Goal: Task Accomplishment & Management: Use online tool/utility

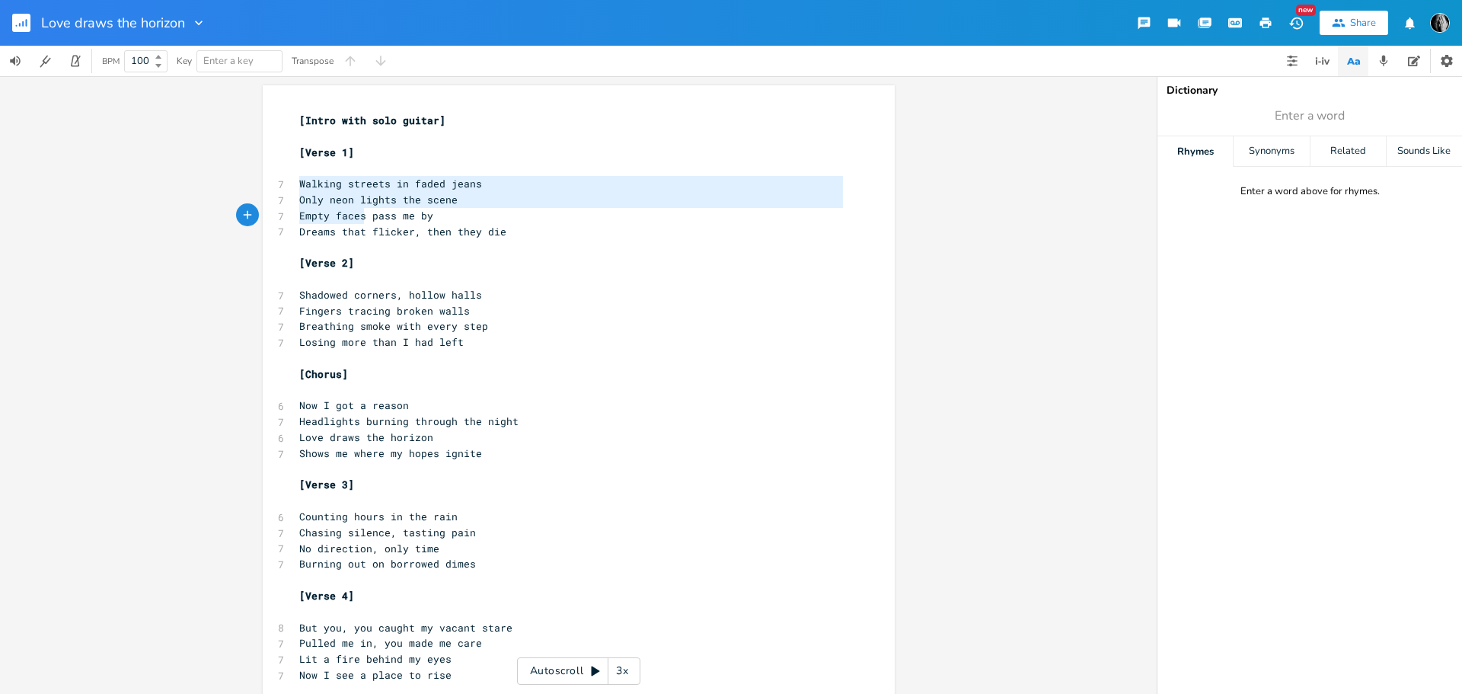
drag, startPoint x: 292, startPoint y: 182, endPoint x: 370, endPoint y: 228, distance: 90.5
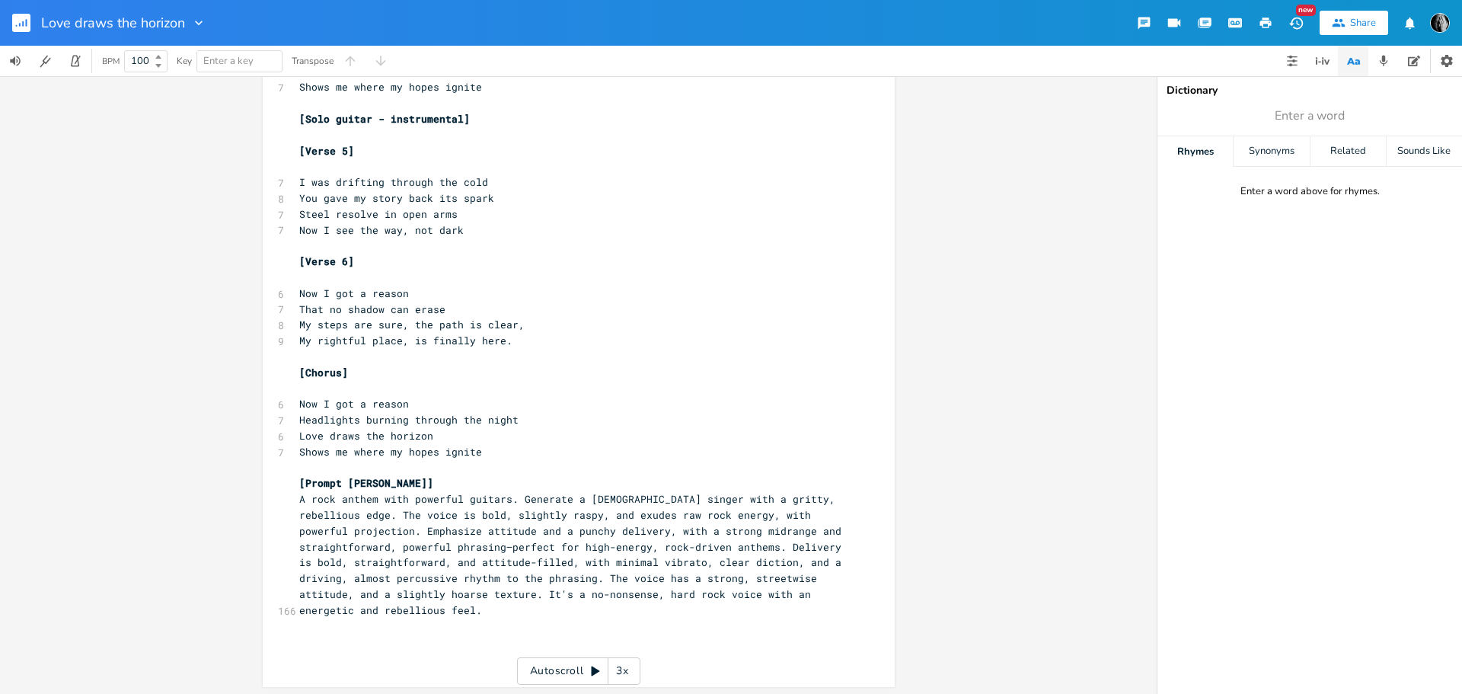
scroll to position [701, 0]
type textarea "Walking streets in faded jeans Only neon lights the scene Empty faces pass me b…"
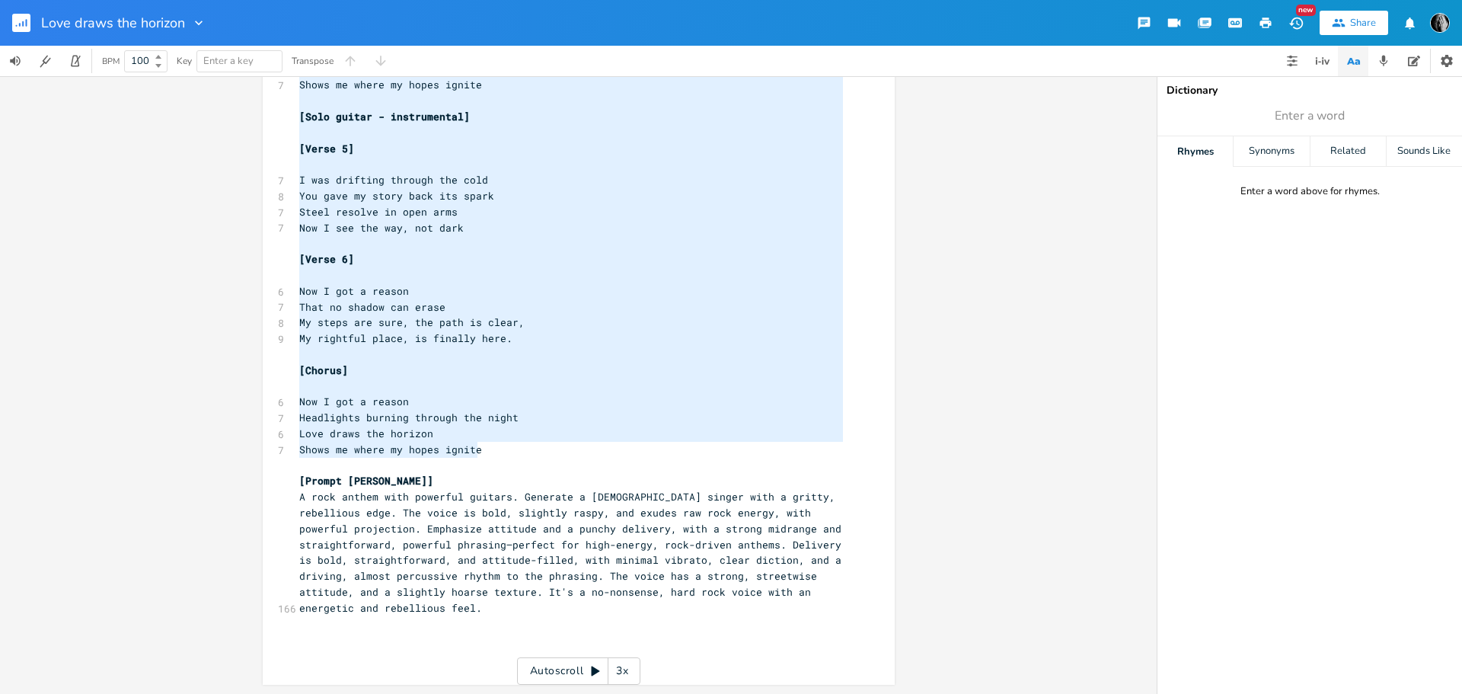
click at [484, 449] on pre "Shows me where my hopes ignite" at bounding box center [571, 450] width 550 height 16
click at [27, 21] on icon "button" at bounding box center [27, 23] width 2 height 8
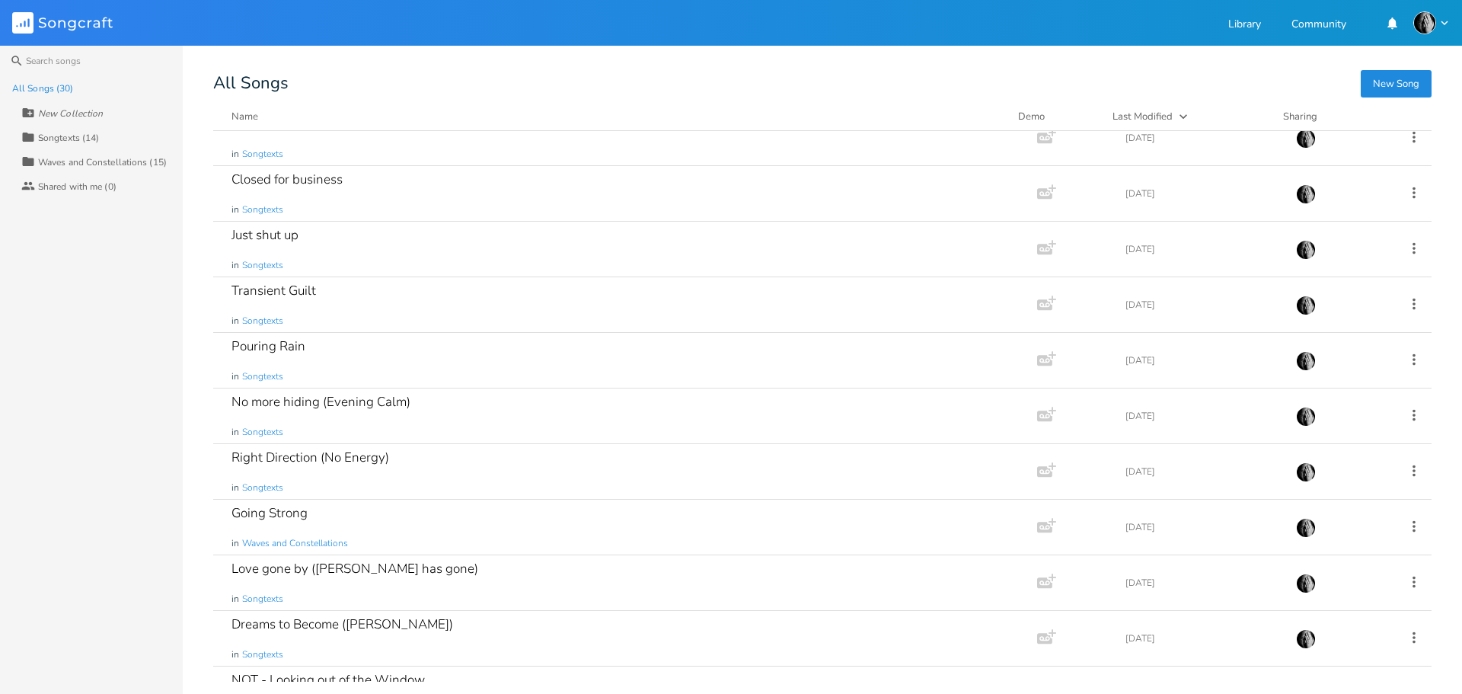
scroll to position [533, 0]
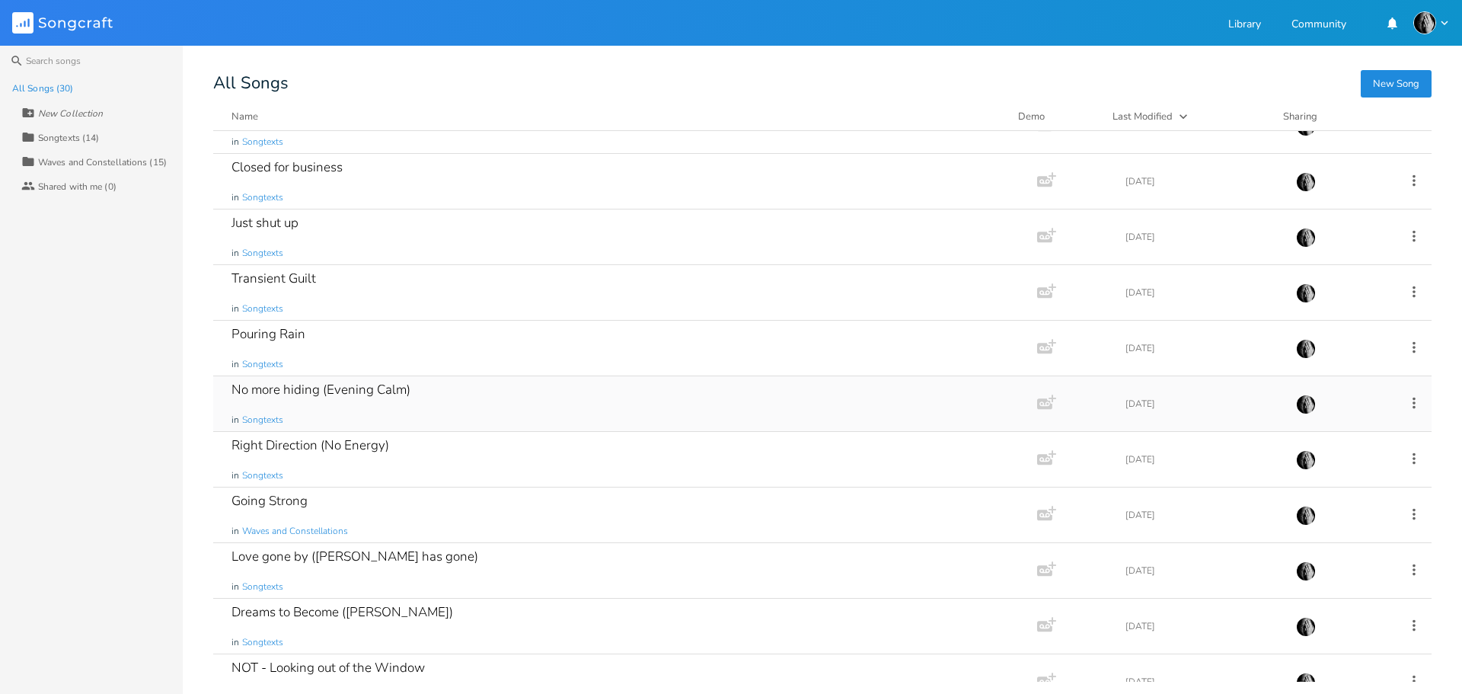
click at [527, 392] on div "No more hiding (Evening Calm) in Songtexts" at bounding box center [622, 403] width 781 height 55
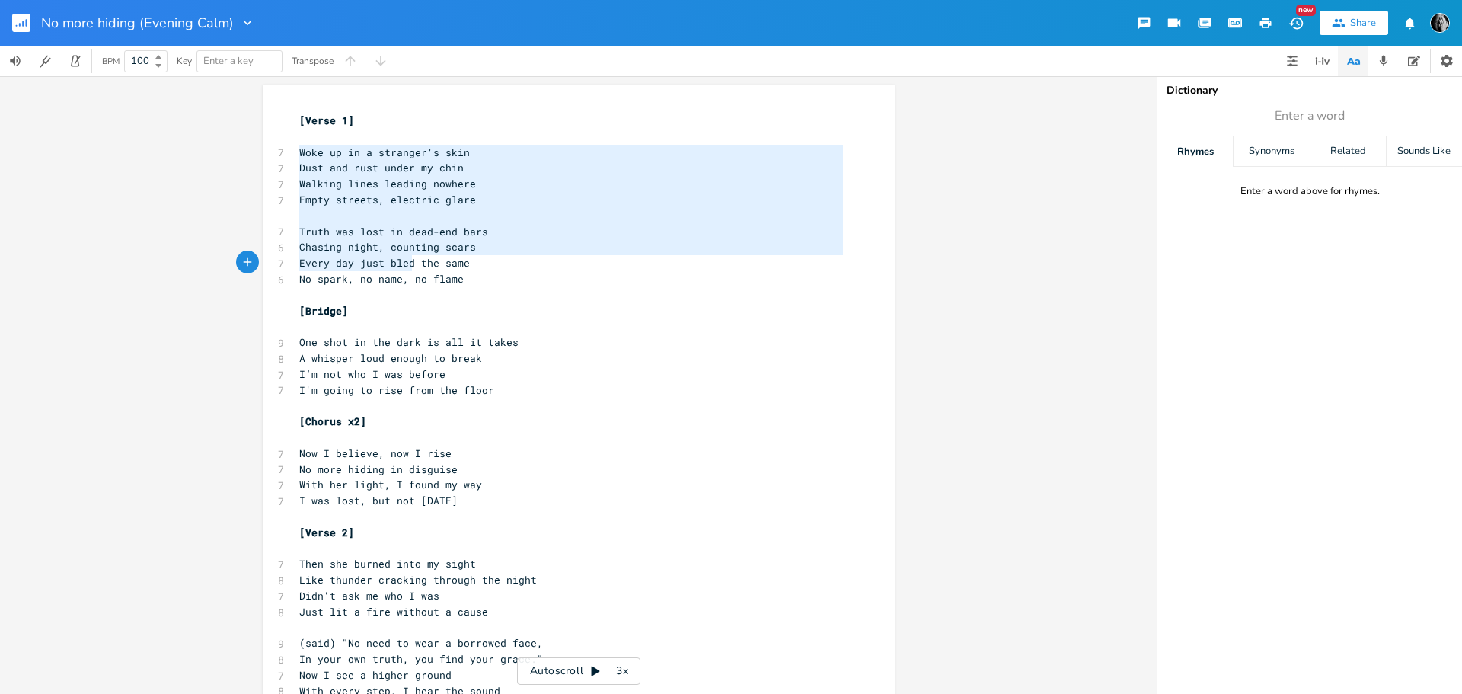
drag, startPoint x: 292, startPoint y: 152, endPoint x: 404, endPoint y: 258, distance: 154.6
click at [404, 258] on div "[Verse 1] ​ 7 Woke up in a stranger's skin 7 Dust and rust under my chin 7 Walk…" at bounding box center [571, 540] width 550 height 855
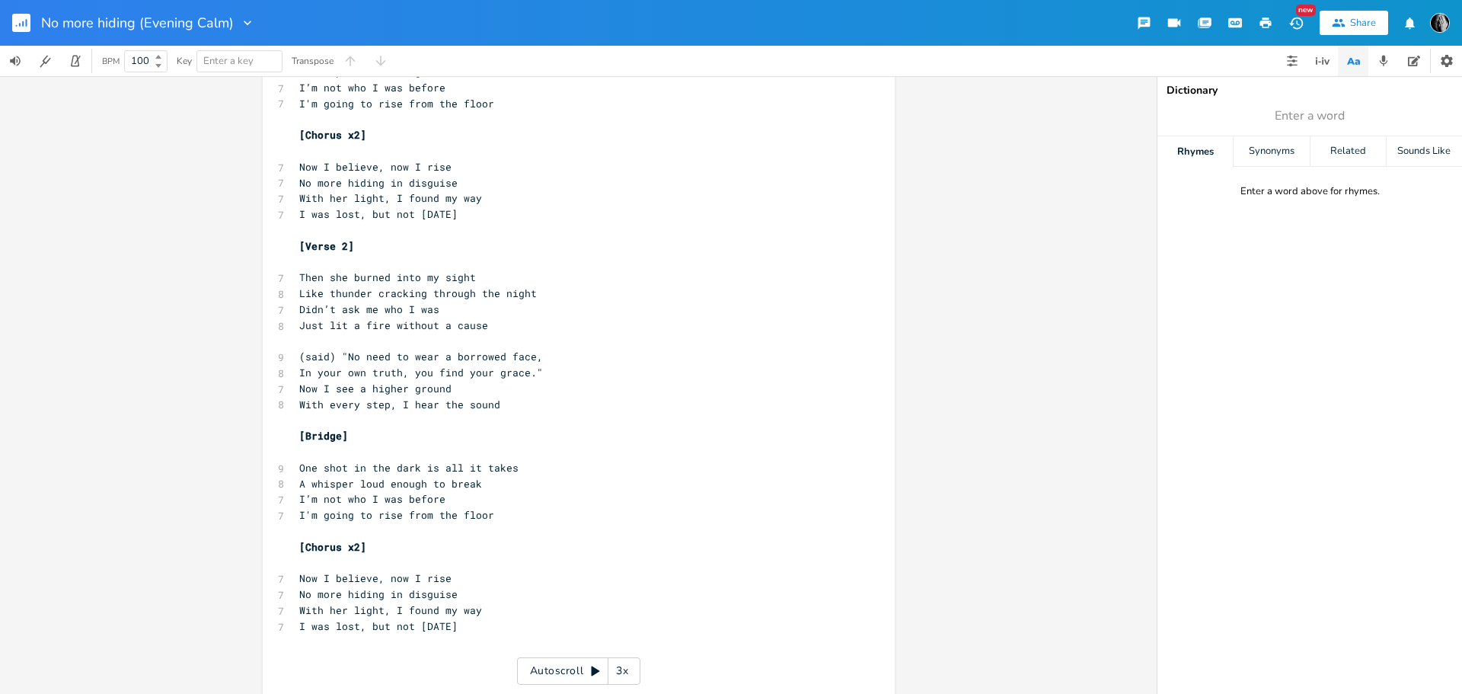
scroll to position [305, 0]
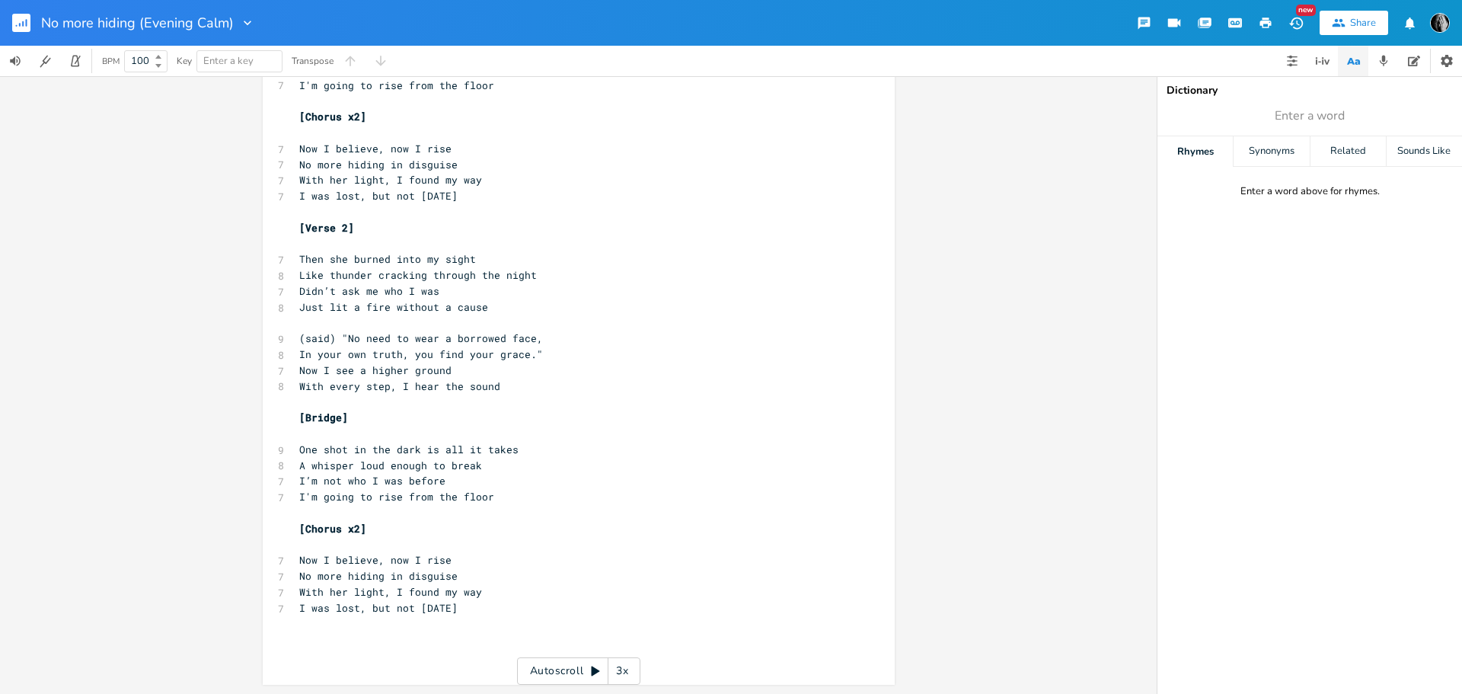
type textarea "Lore ip do s ametcons'a elit Sedd eiu temp incid ut labo Etdolor magna aliquae …"
click at [474, 614] on pre "I was lost, but not [DATE]" at bounding box center [571, 608] width 550 height 16
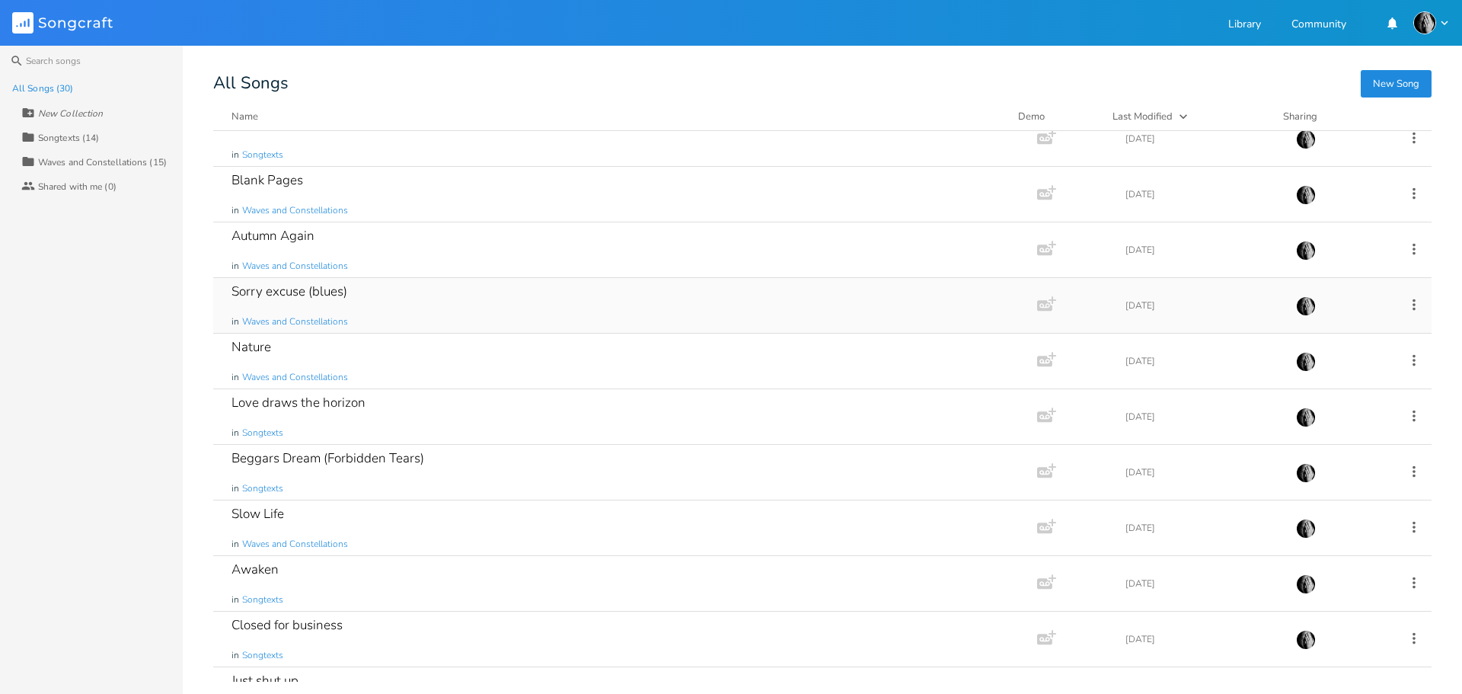
scroll to position [76, 0]
click at [596, 455] on div "Beggars Dream (Forbidden Tears) in Songtexts" at bounding box center [622, 471] width 781 height 55
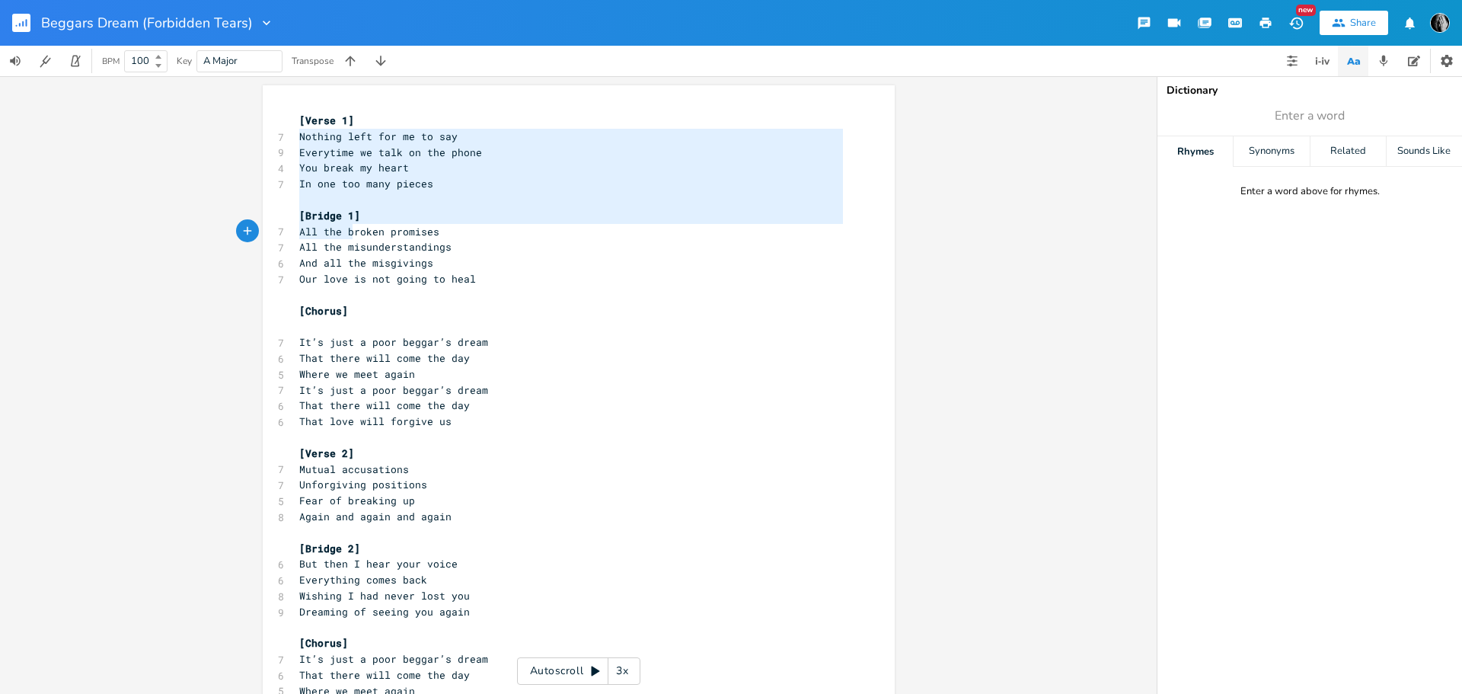
drag, startPoint x: 291, startPoint y: 139, endPoint x: 447, endPoint y: 438, distance: 337.6
click at [349, 228] on div "[Verse 1] 7 Nothing left for me to say 9 Everytime we talk on the phone 4 You b…" at bounding box center [571, 699] width 550 height 1172
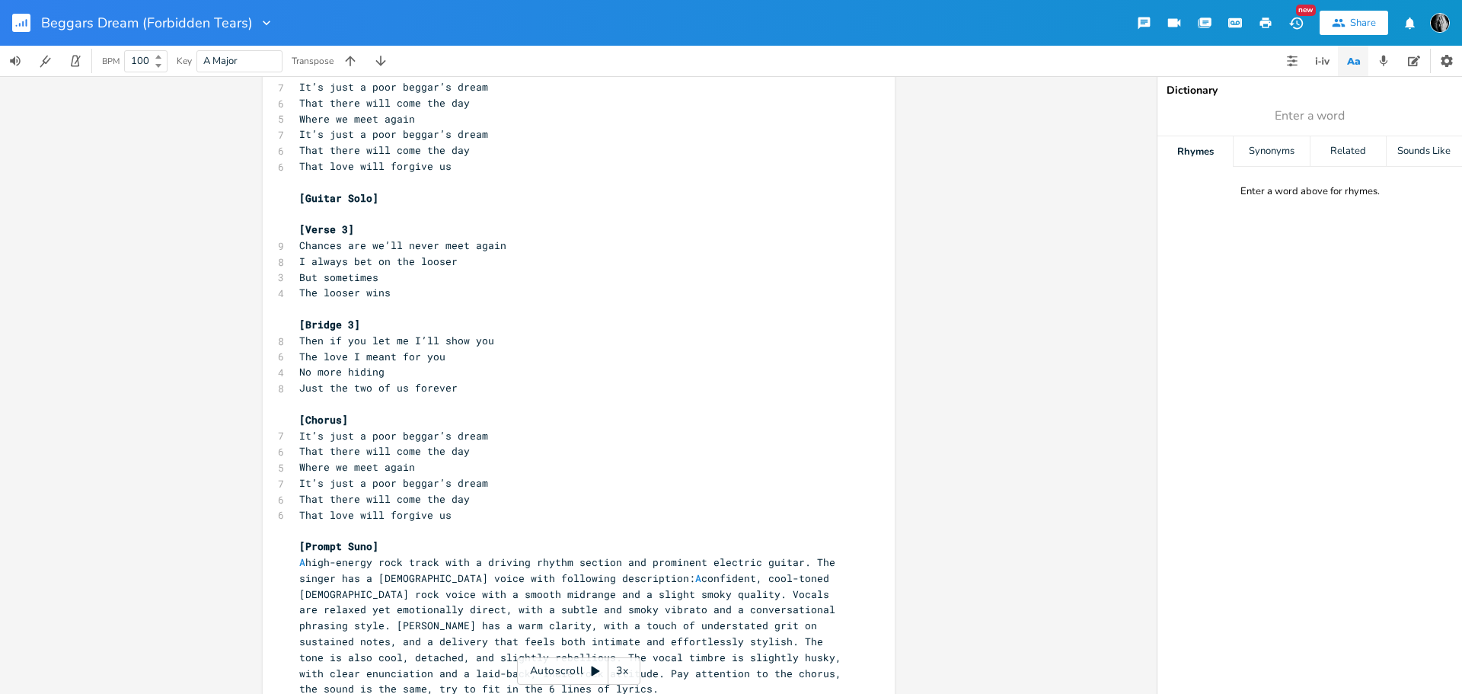
scroll to position [609, 0]
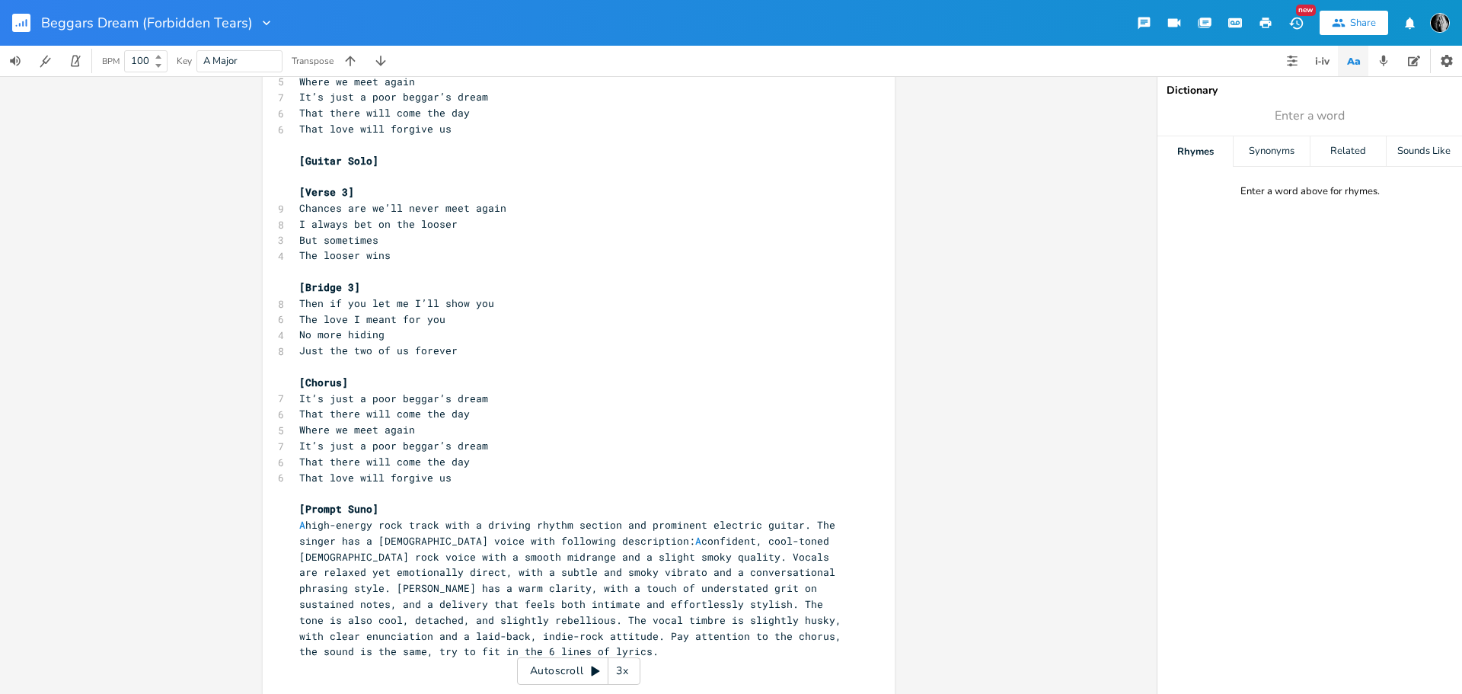
type textarea "Loremip dolo sit am co adi Elitseddo ei temp in utl etdol Mag aliqu en admin Ve…"
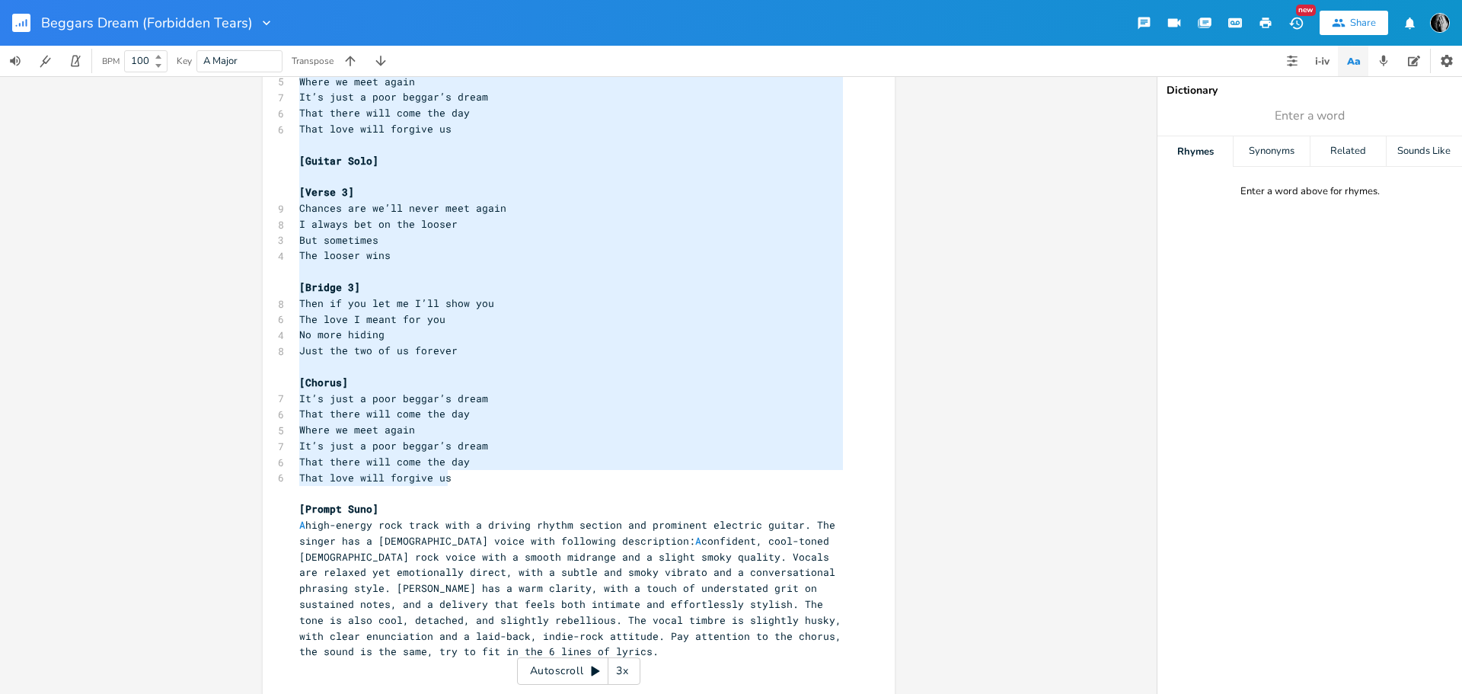
click at [450, 478] on pre "That love will forgive us" at bounding box center [571, 478] width 550 height 16
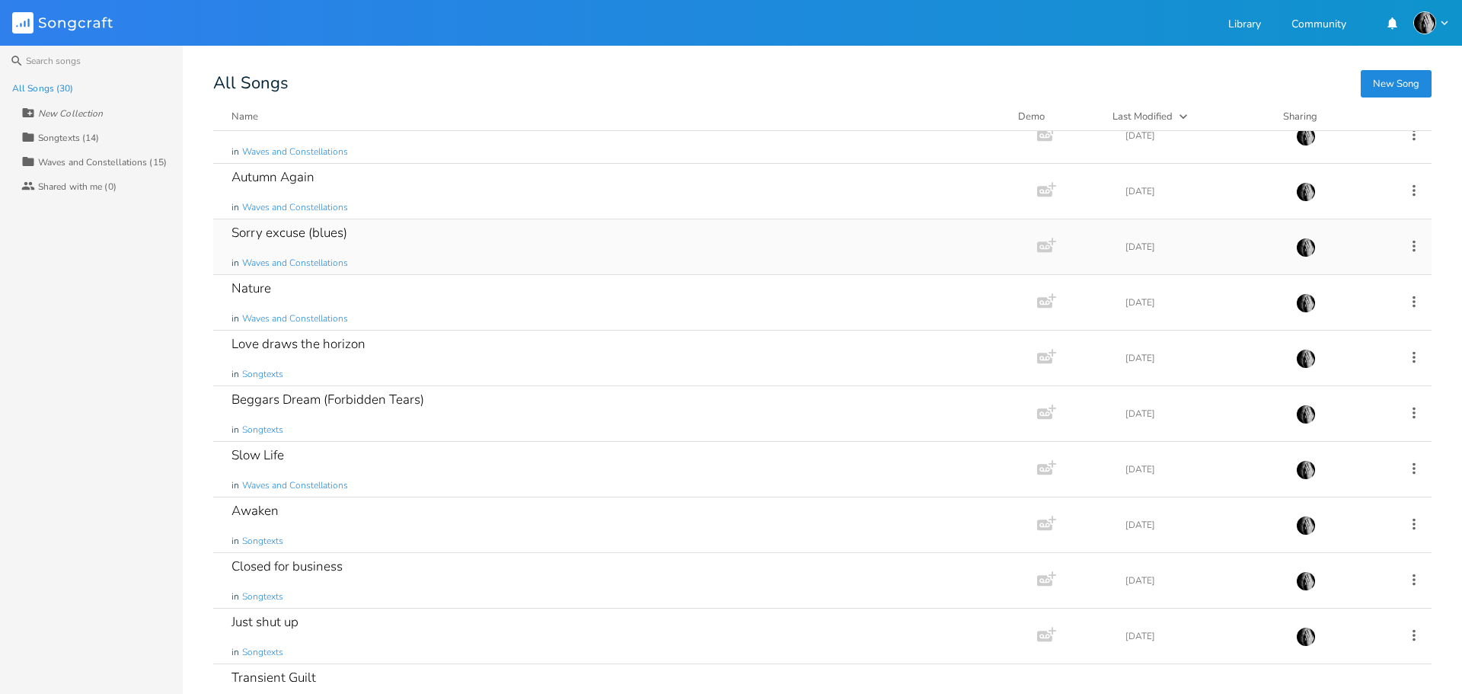
scroll to position [228, 0]
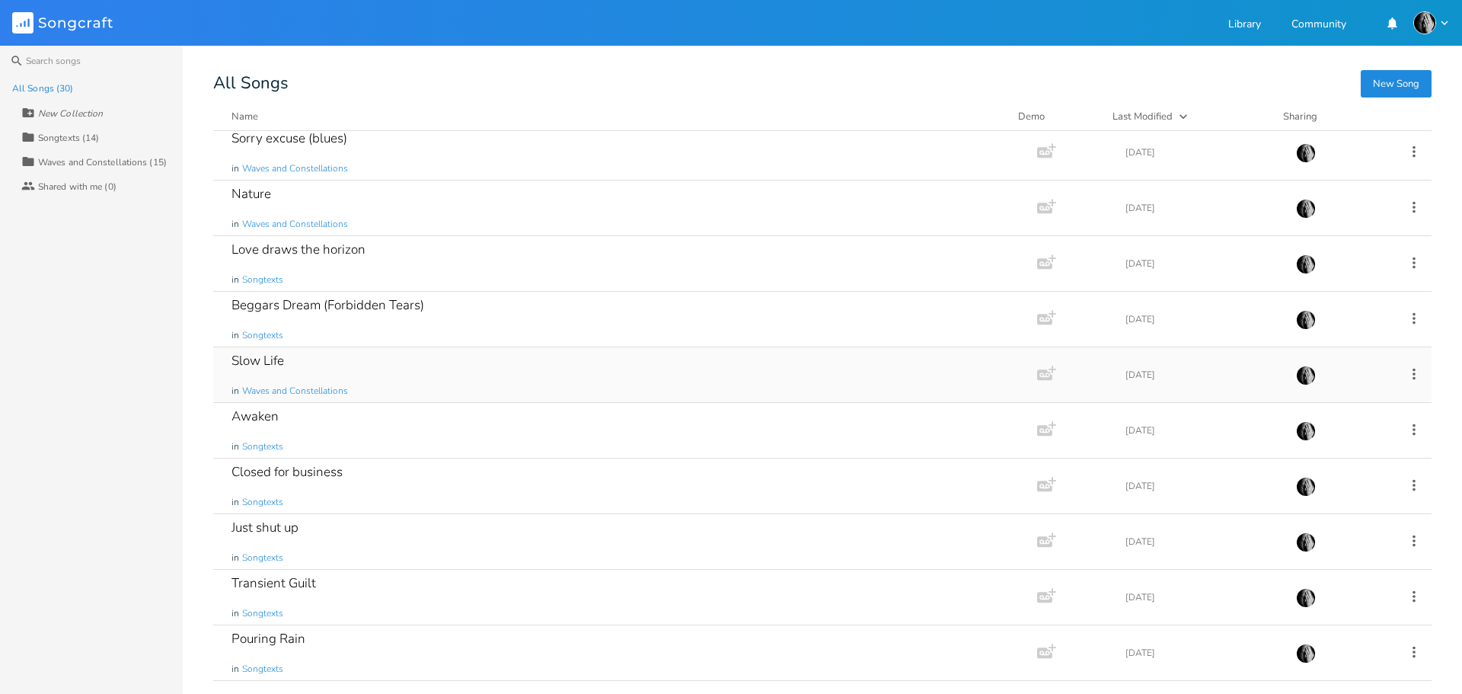
click at [627, 372] on div "Slow Life in Waves and Constellations" at bounding box center [622, 374] width 781 height 55
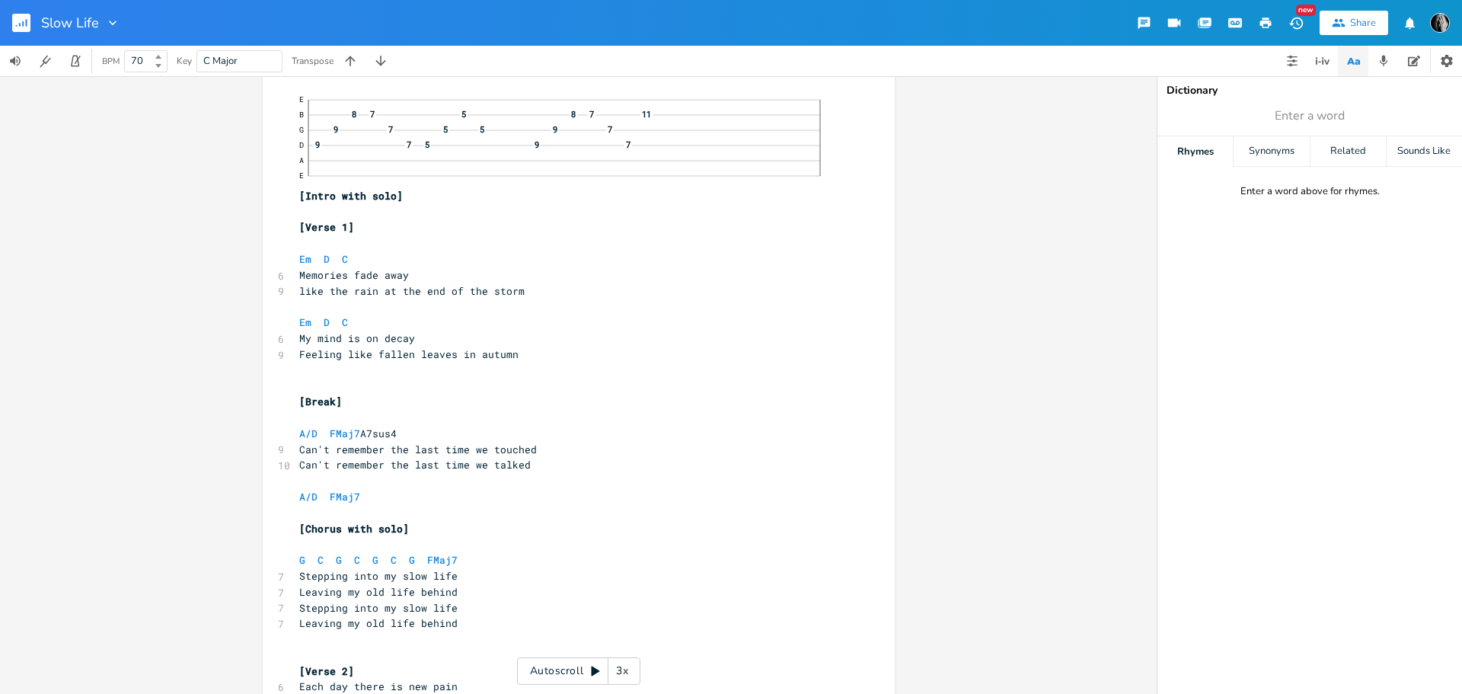
scroll to position [152, 0]
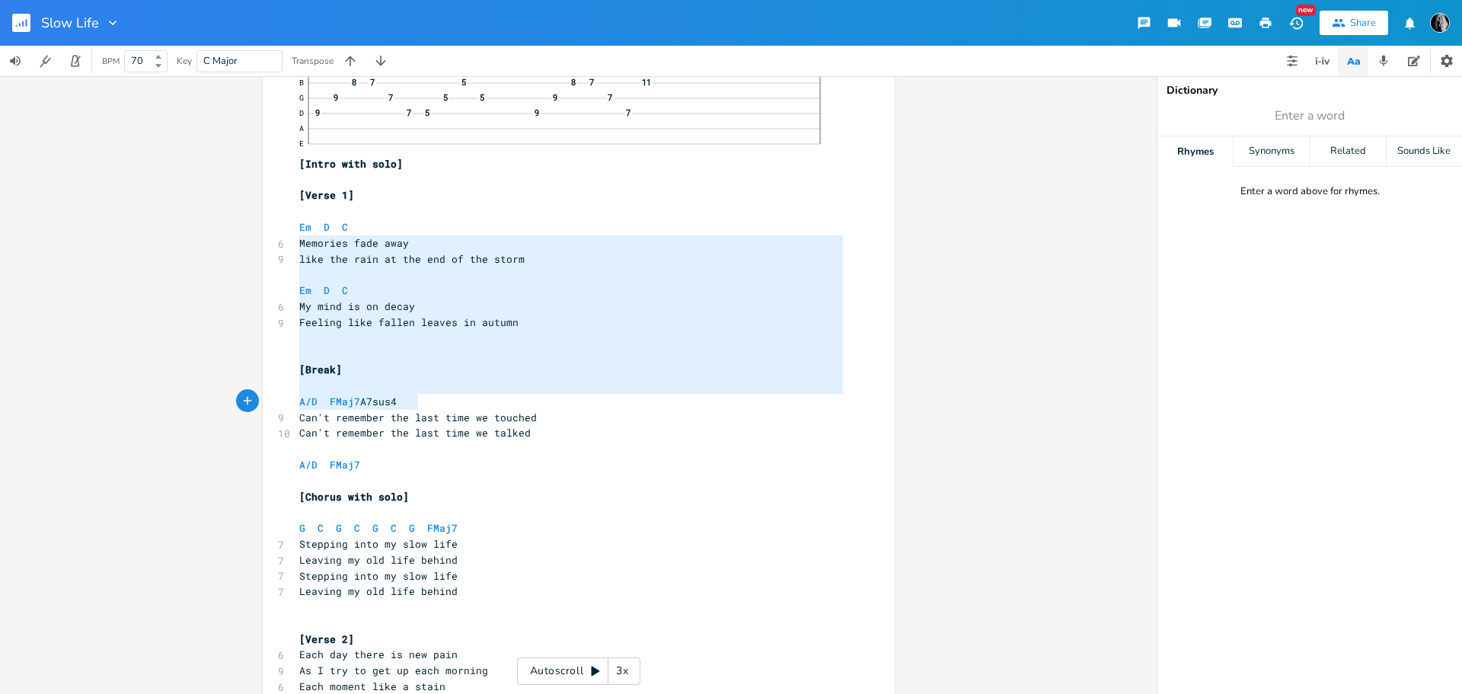
drag, startPoint x: 293, startPoint y: 244, endPoint x: 443, endPoint y: 414, distance: 226.6
click at [443, 414] on div "​ [Intro] ​ Em D C x 2 ​ ​ E B 8 7 5 8 7 11 G 9 7 5 5 9 7 D 9 7 5 9 7 A E [Intr…" at bounding box center [571, 461] width 550 height 1003
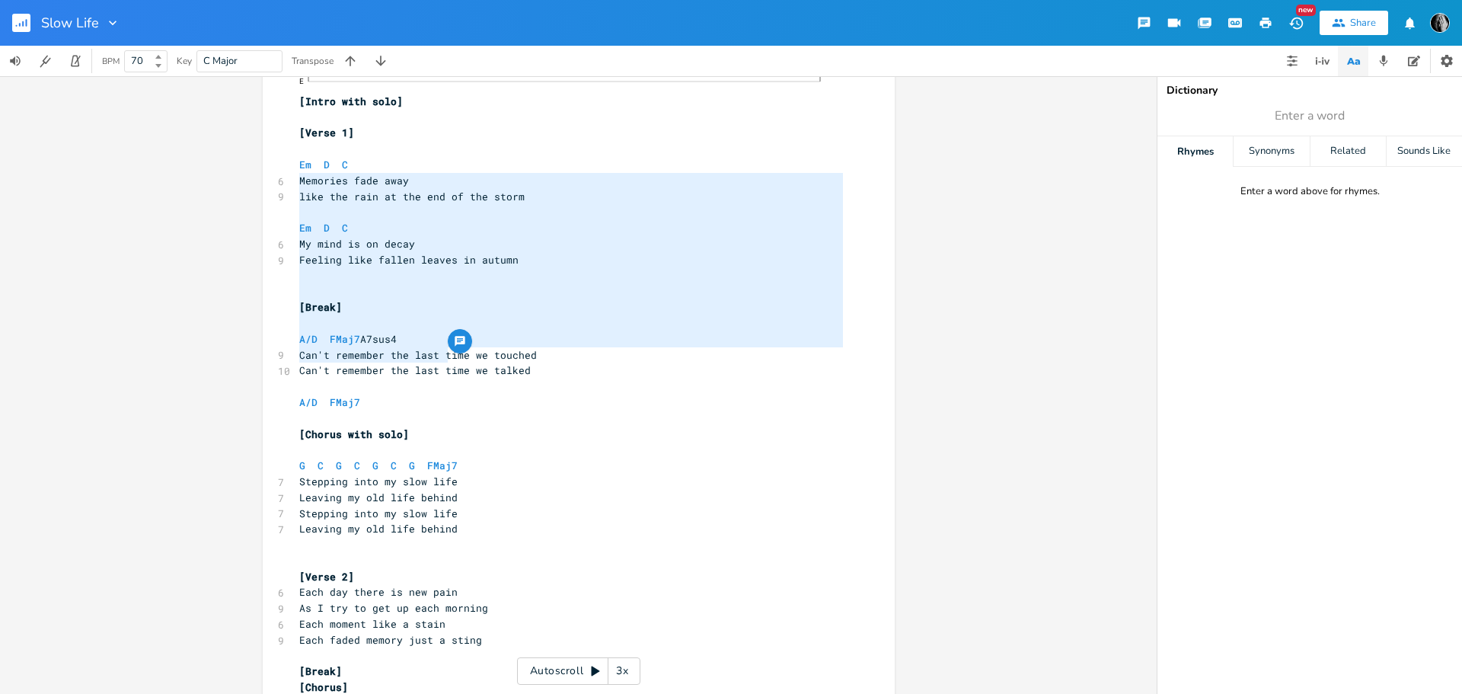
scroll to position [453, 0]
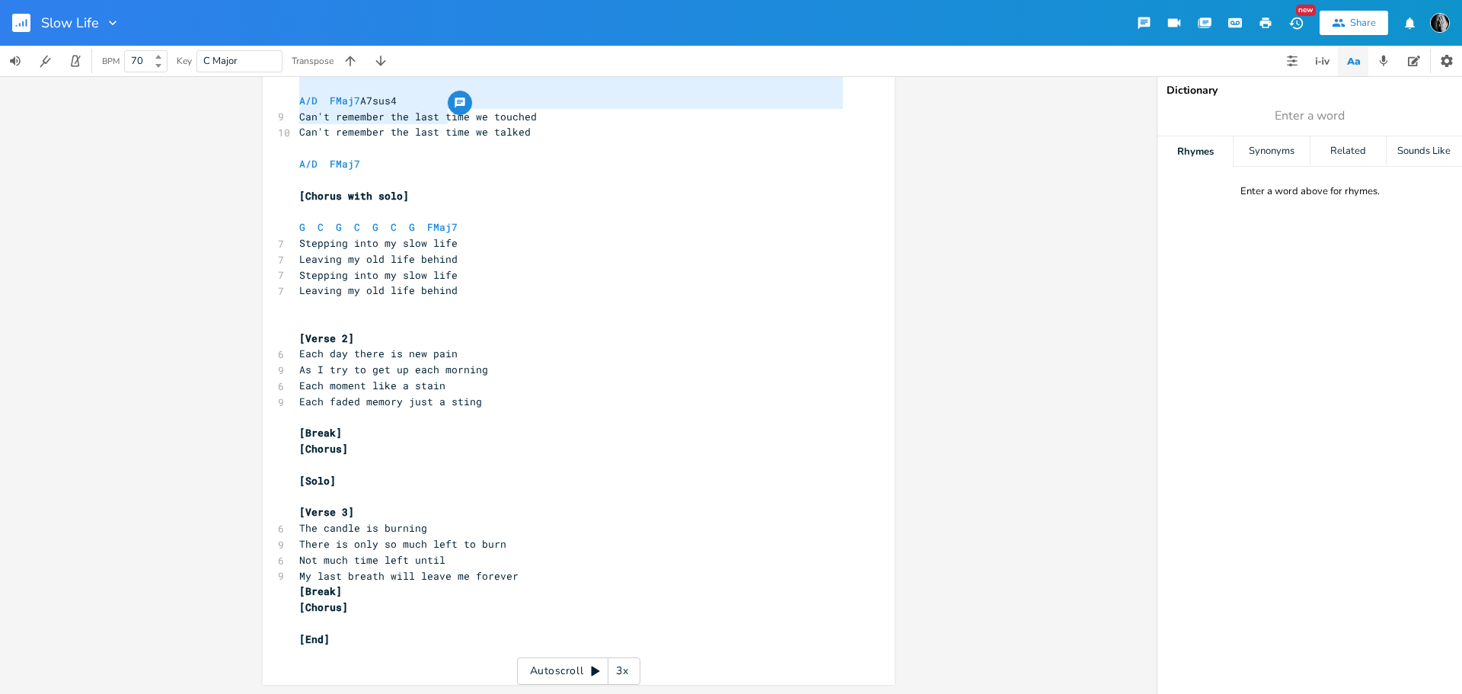
type textarea "Memories fade away like the rain at the end of the storm Em D C My mind is on d…"
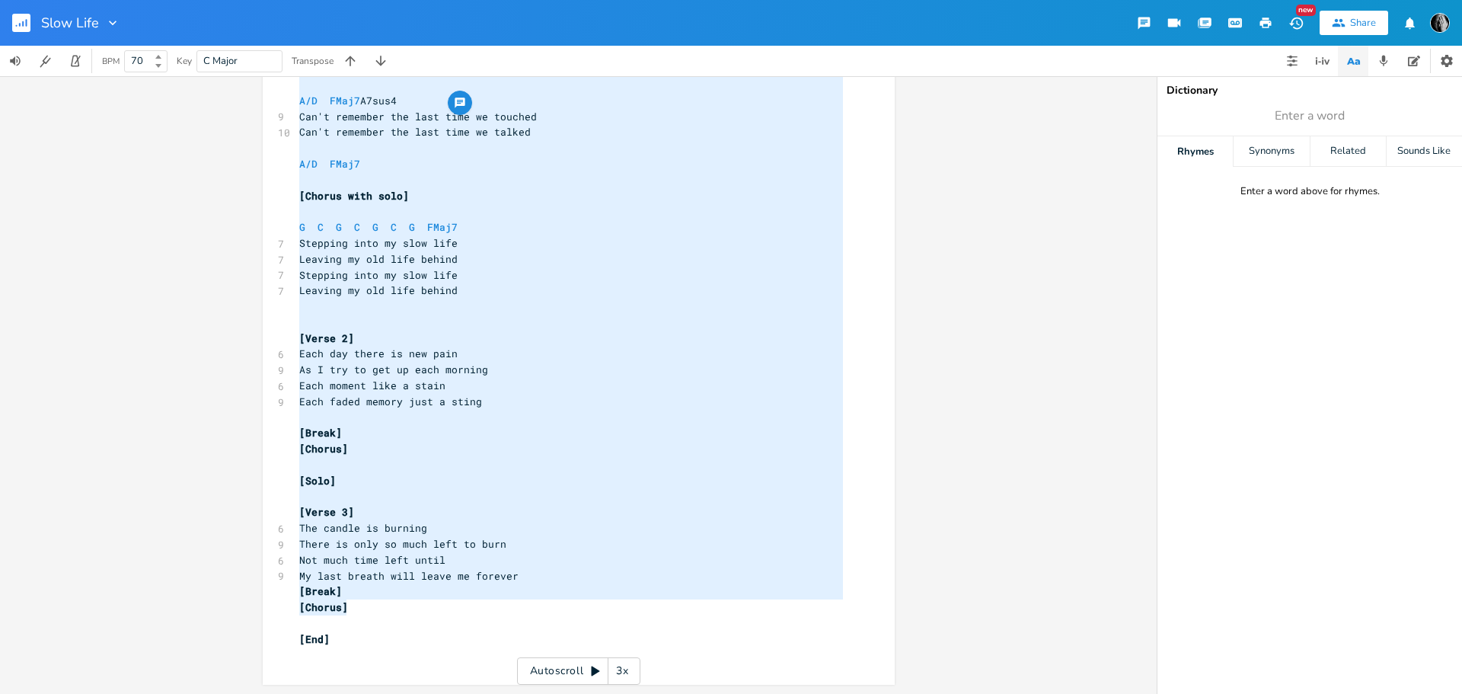
click at [384, 609] on pre "[Chorus]" at bounding box center [571, 607] width 550 height 16
click at [30, 26] on button "Back to Library" at bounding box center [27, 23] width 30 height 37
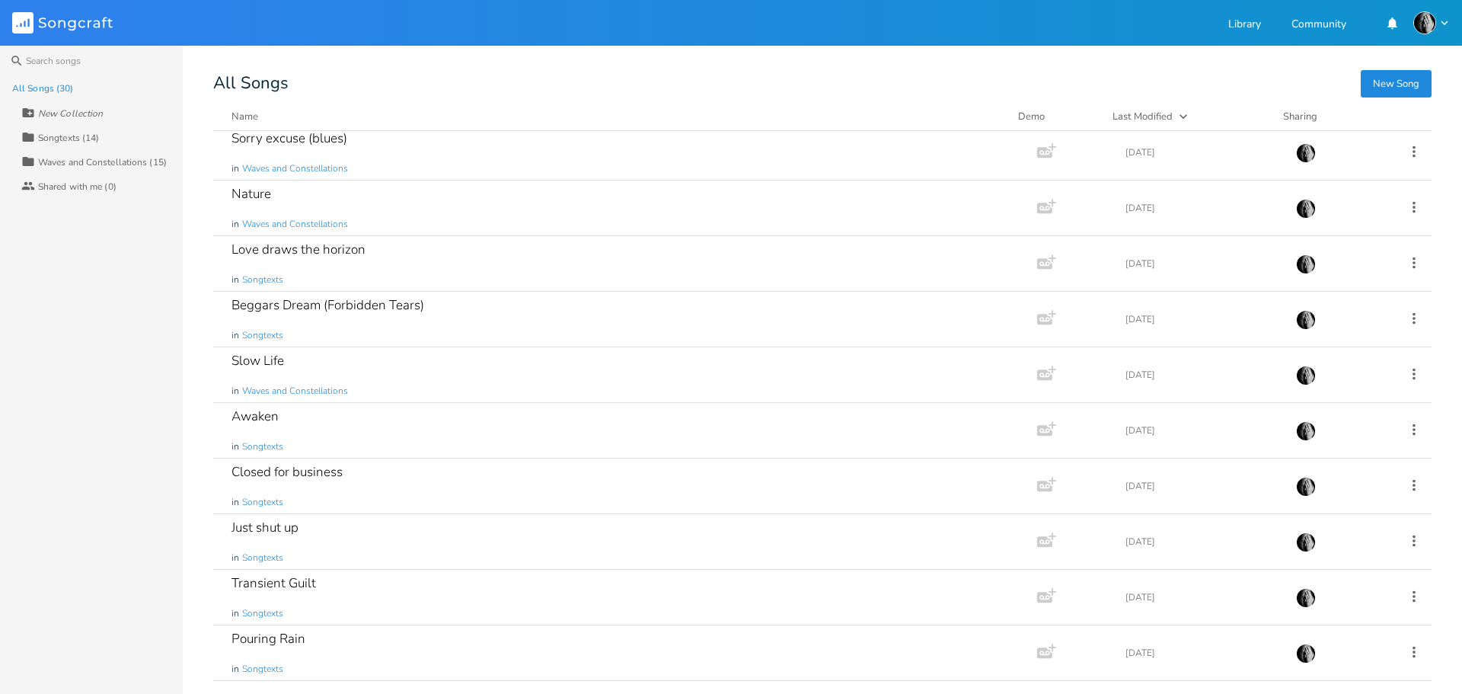
scroll to position [305, 0]
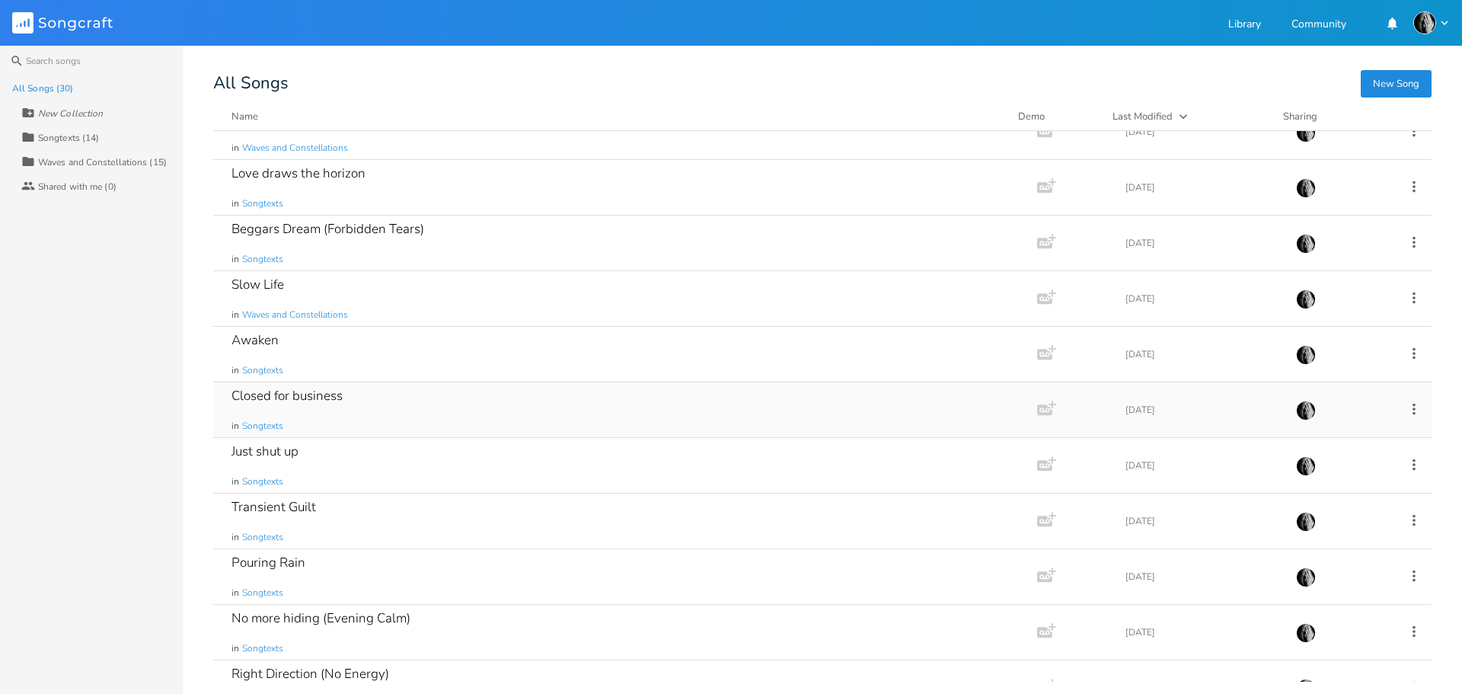
click at [425, 407] on div "Closed for business in Songtexts" at bounding box center [622, 409] width 781 height 55
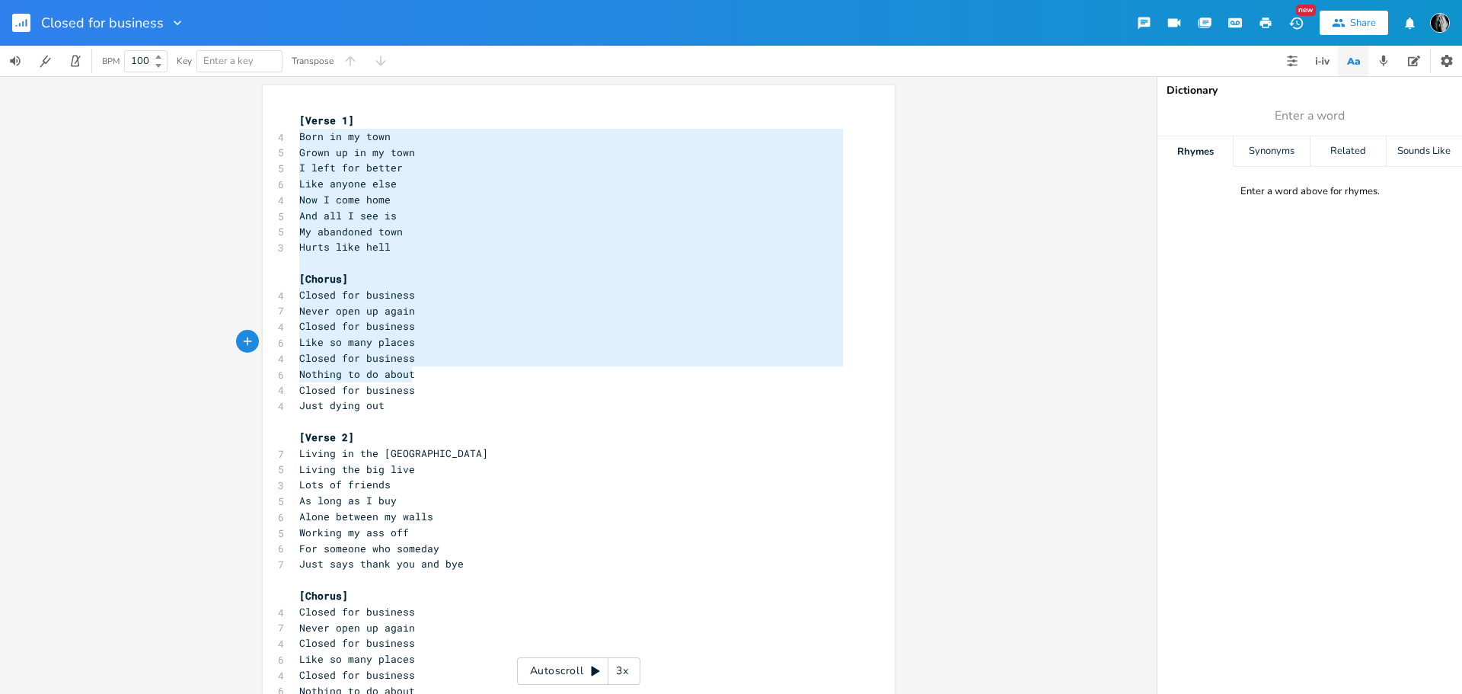
drag, startPoint x: 293, startPoint y: 135, endPoint x: 442, endPoint y: 388, distance: 294.3
click at [442, 388] on div "[Verse 1] 4 Born in my town 5 Grown up in my town 5 I left for better 6 Like an…" at bounding box center [571, 675] width 550 height 1125
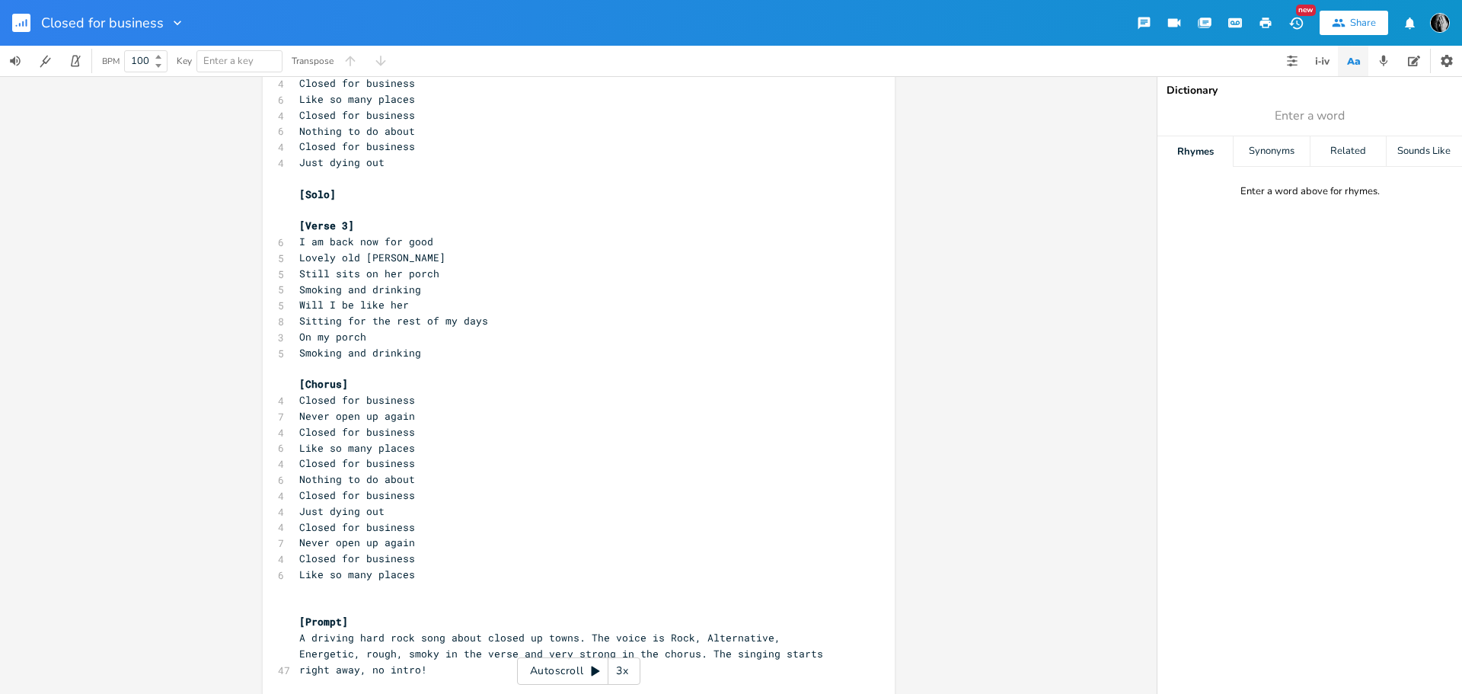
scroll to position [574, 0]
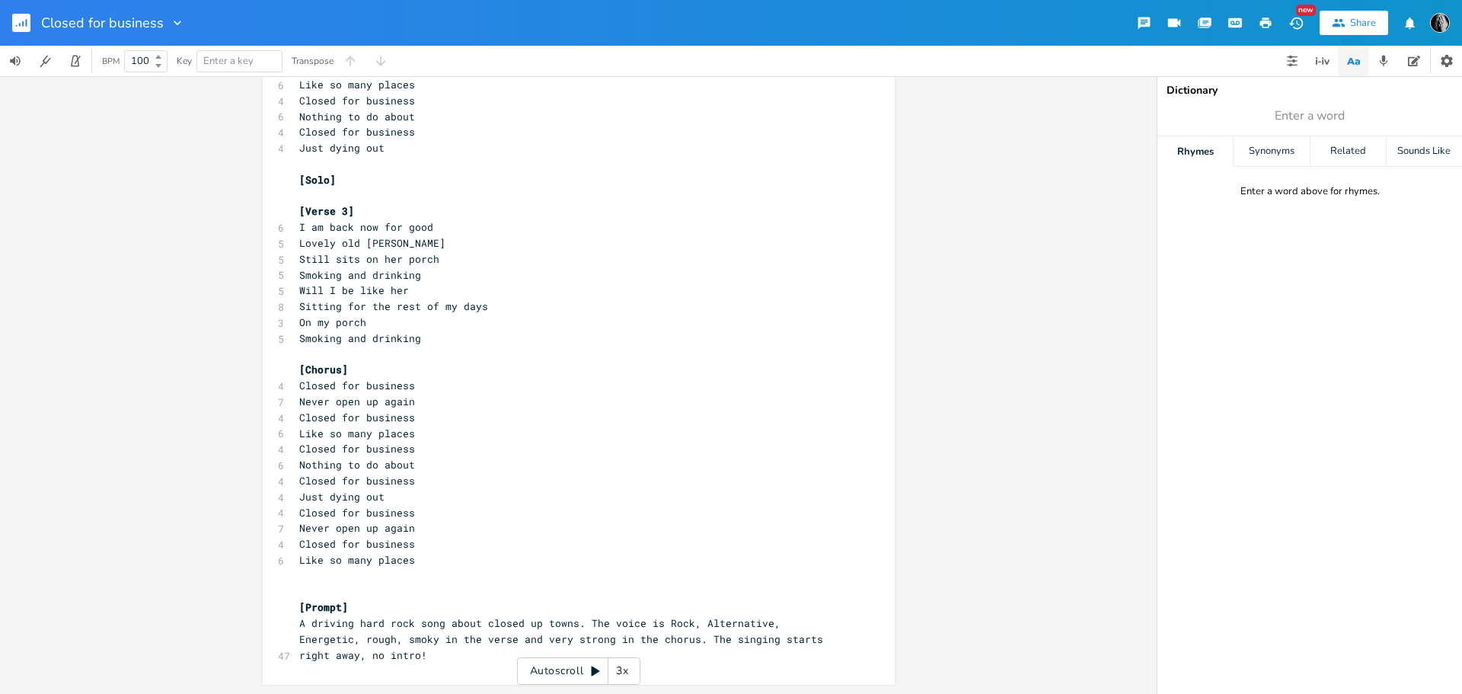
type textarea "Born in my town Grown up in my town I left for better Like anyone else Now I co…"
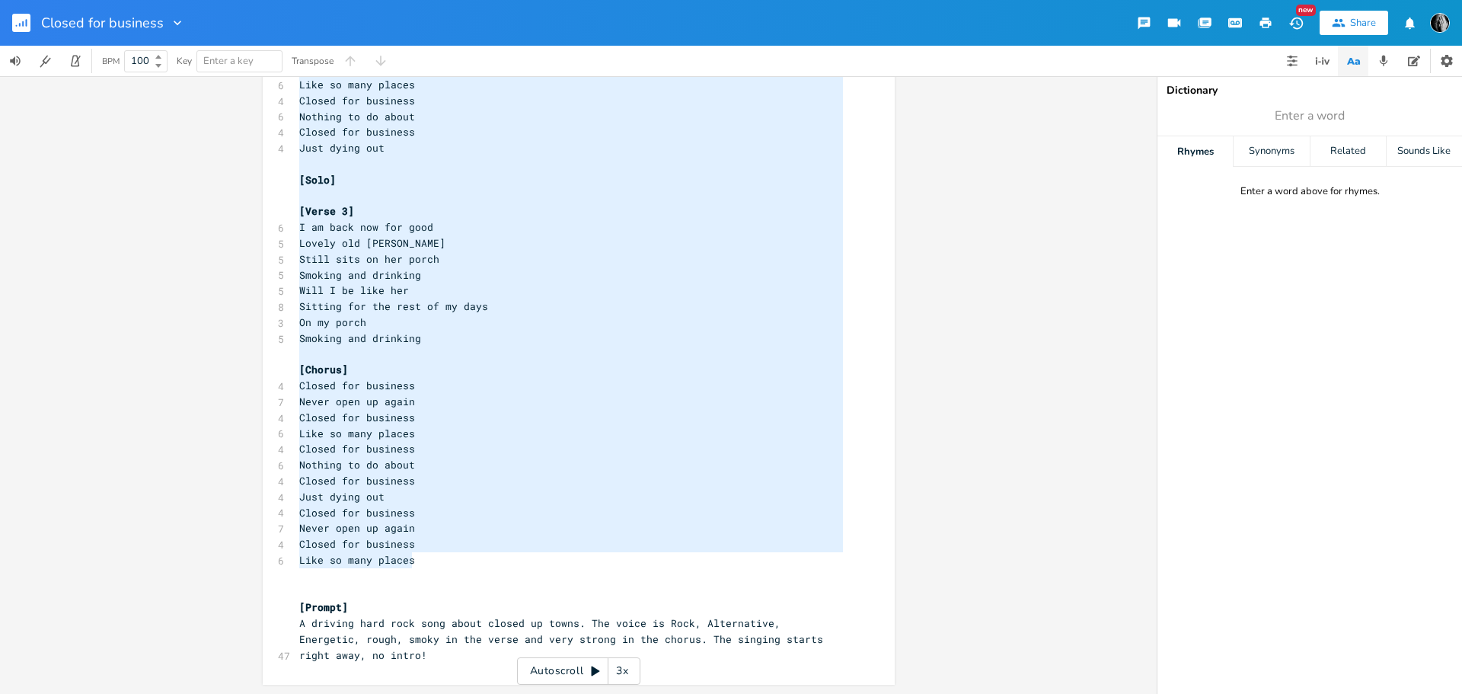
click at [432, 560] on pre "Like so many places" at bounding box center [571, 560] width 550 height 16
click at [20, 24] on icon "button" at bounding box center [20, 25] width 2 height 4
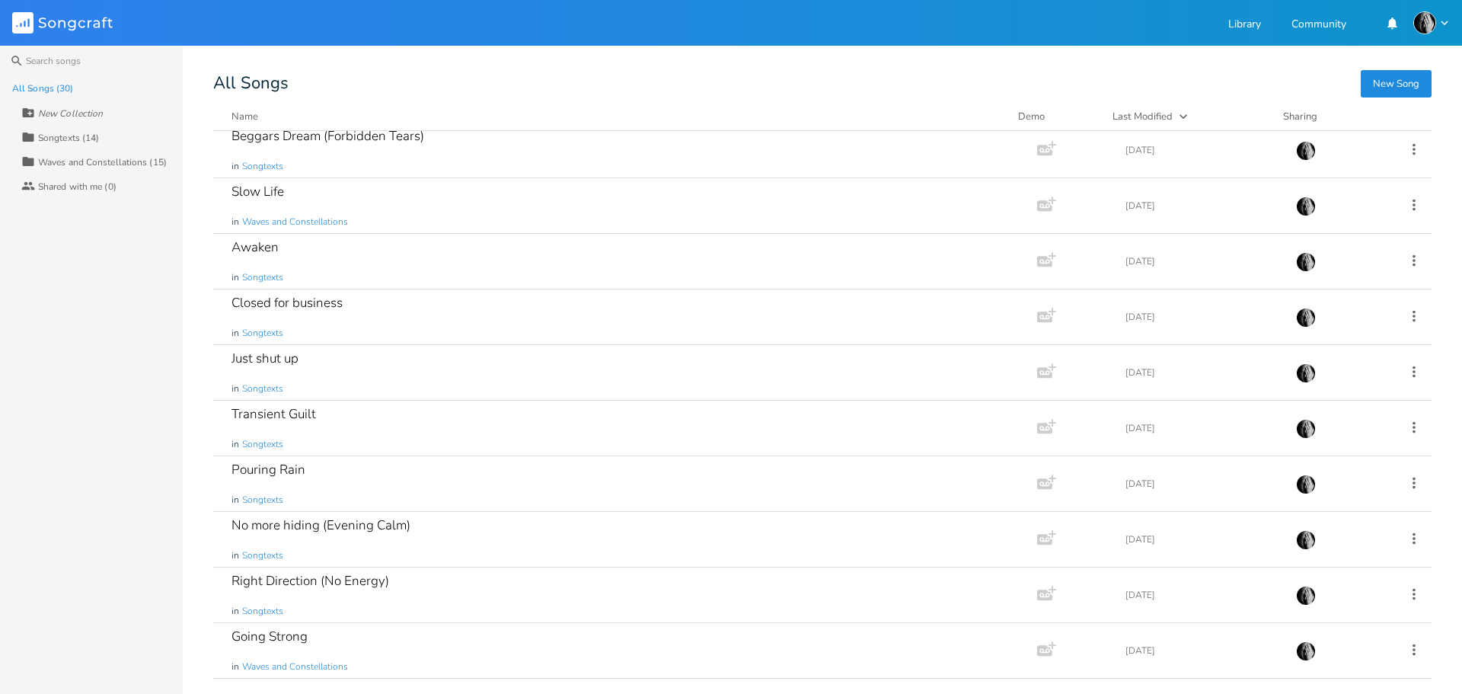
scroll to position [457, 0]
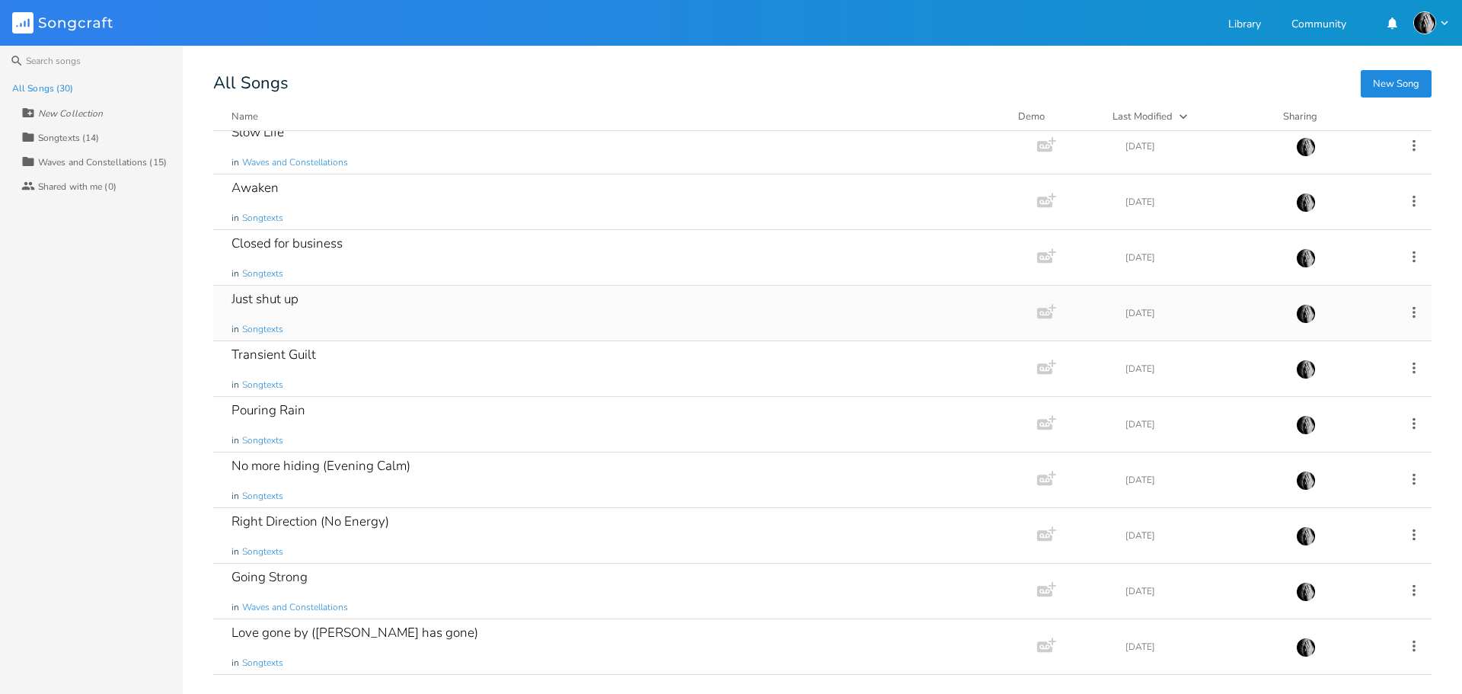
click at [378, 327] on div "Just shut up in Songtexts" at bounding box center [622, 313] width 781 height 55
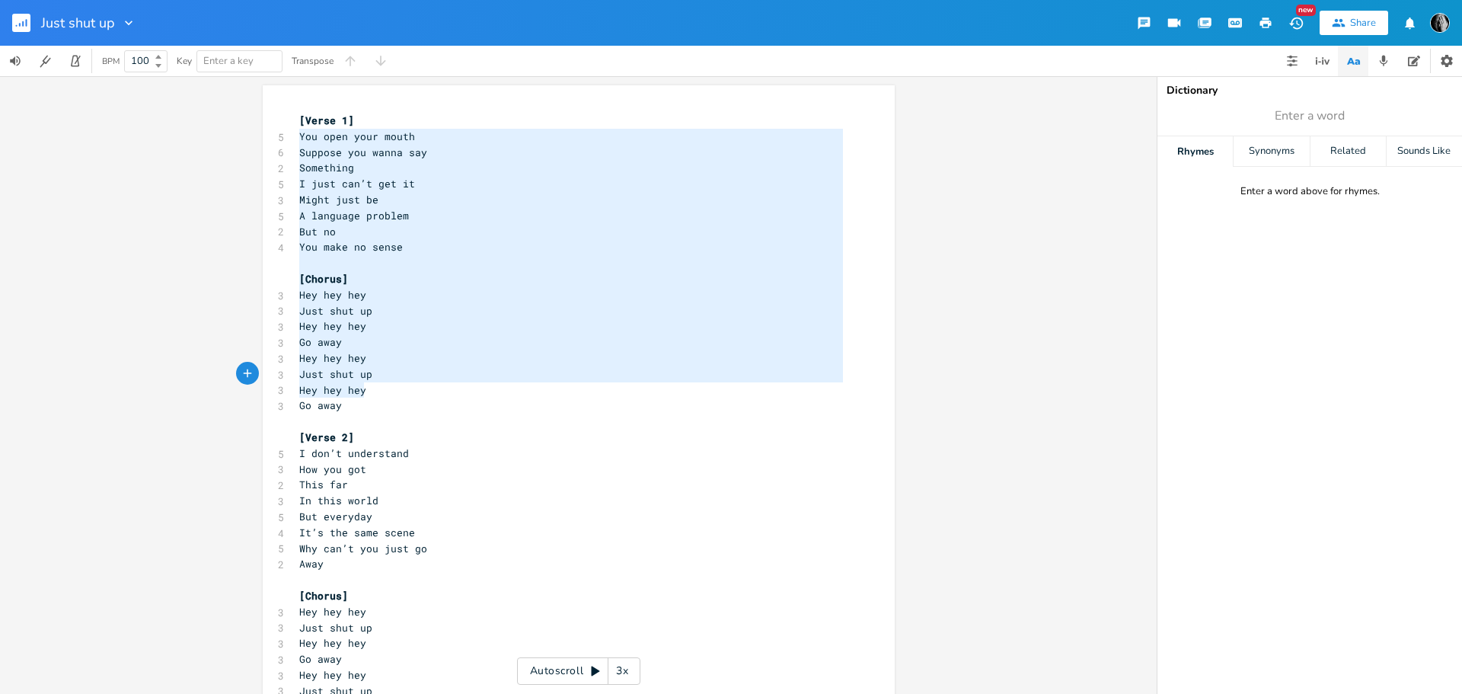
drag, startPoint x: 293, startPoint y: 132, endPoint x: 393, endPoint y: 407, distance: 292.5
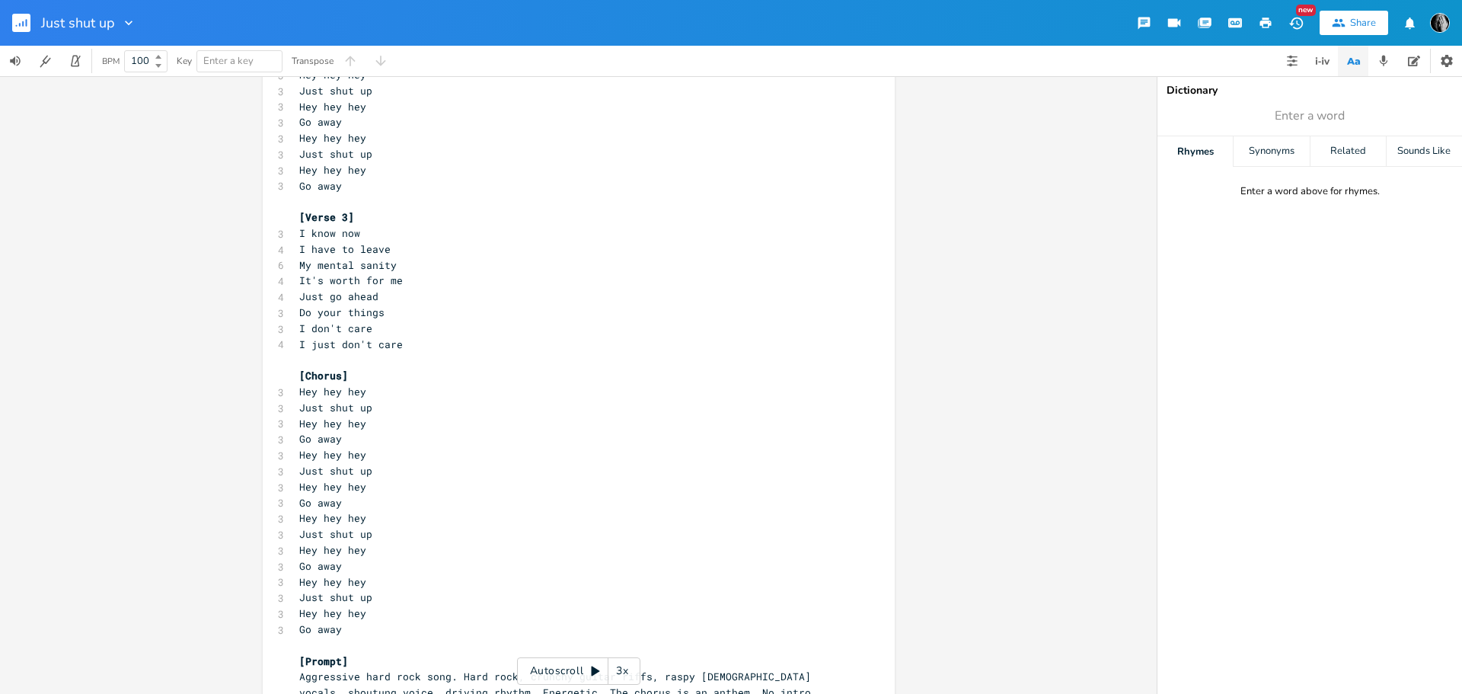
scroll to position [922, 0]
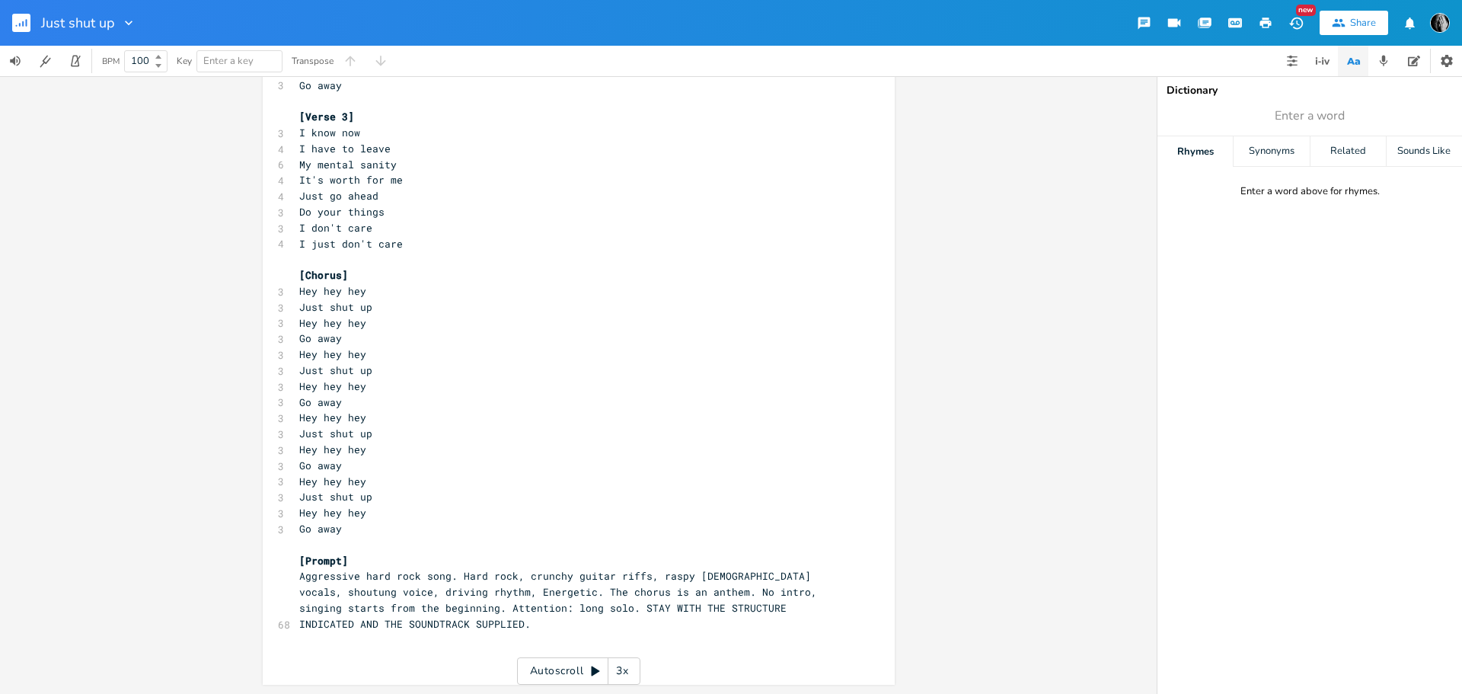
type textarea "You open your mouth Suppose you wanna say Something I just can’t get it Might j…"
click at [340, 529] on pre "Go away" at bounding box center [571, 529] width 550 height 16
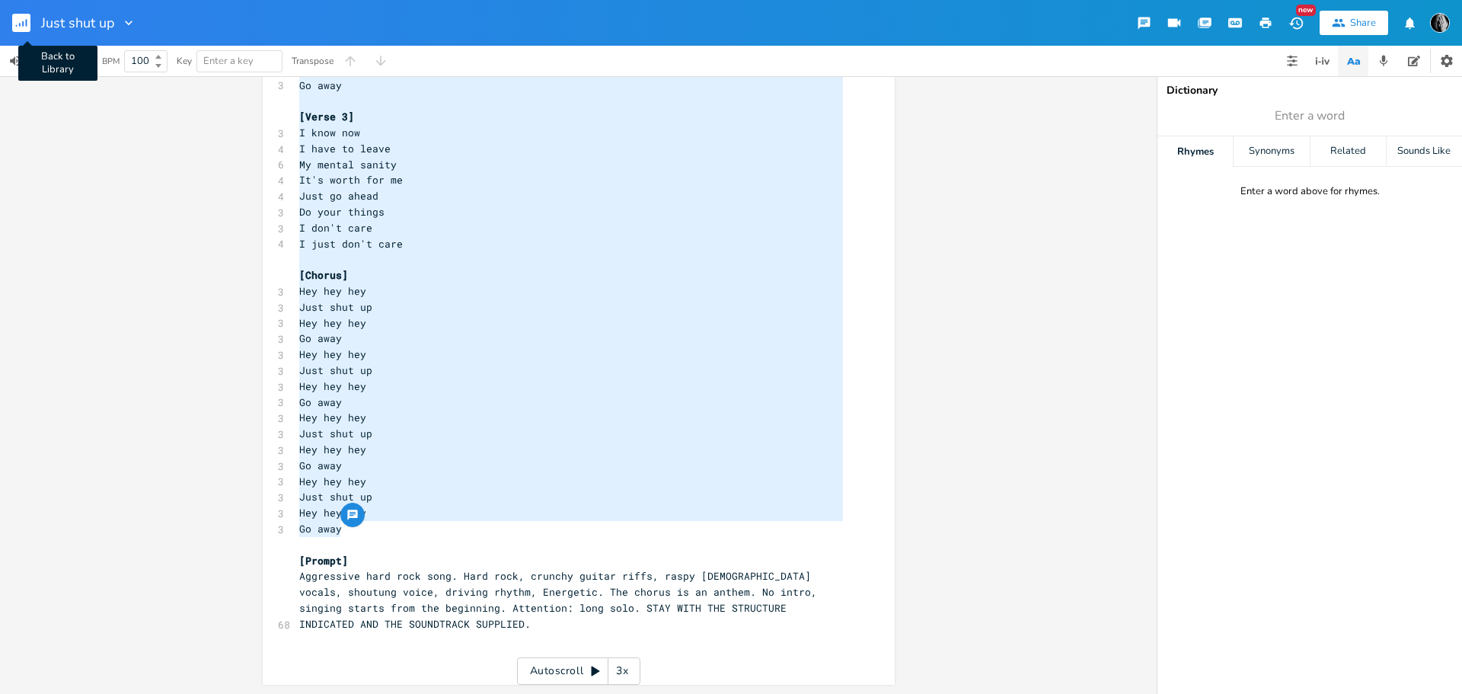
click at [20, 26] on icon "button" at bounding box center [20, 25] width 2 height 4
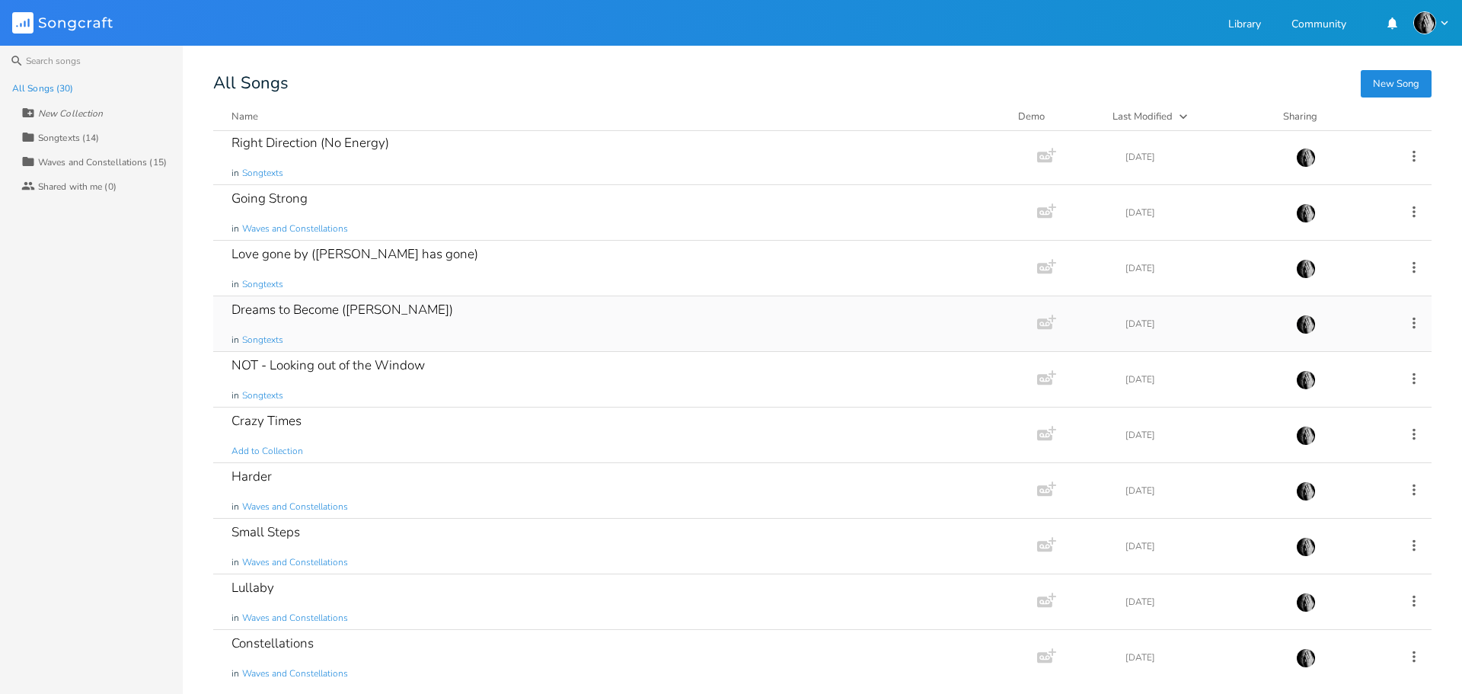
scroll to position [838, 0]
click at [497, 322] on div "Dreams to Become ([PERSON_NAME]) in Songtexts" at bounding box center [622, 321] width 781 height 55
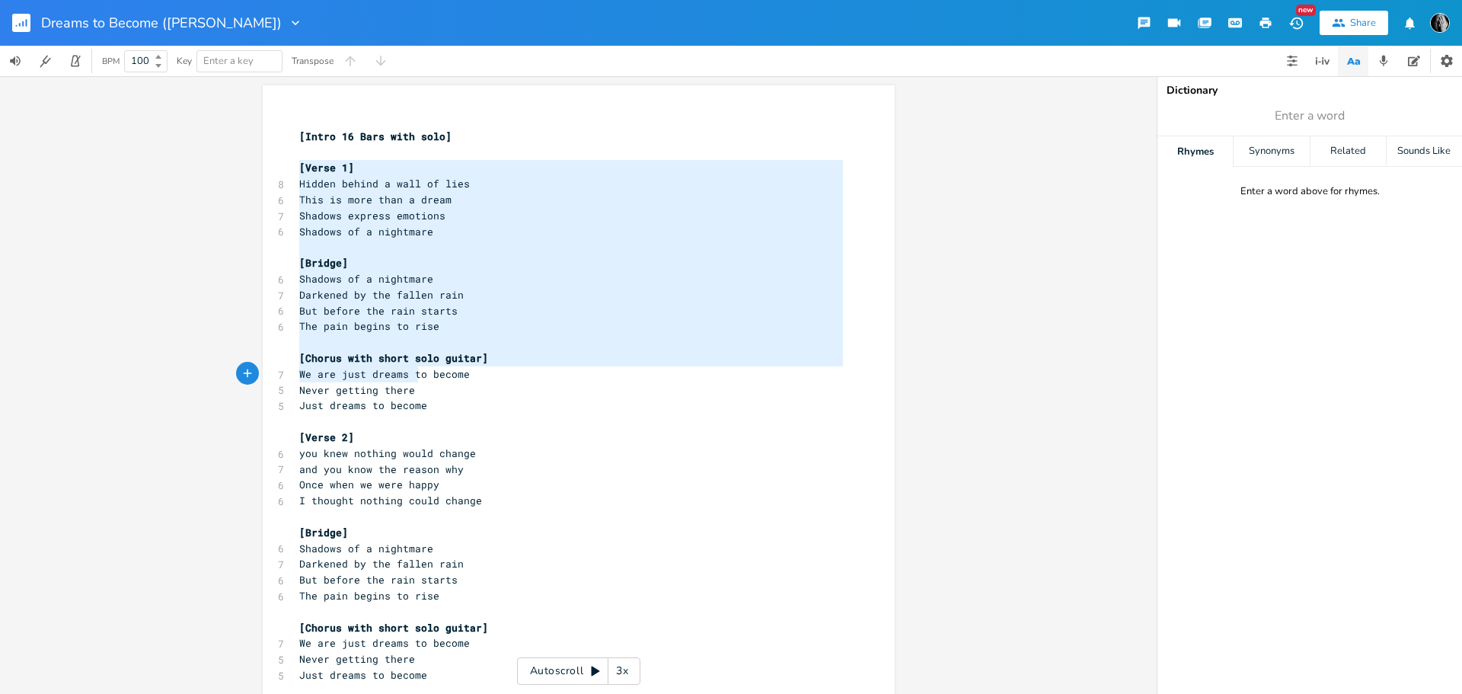
drag, startPoint x: 294, startPoint y: 165, endPoint x: 415, endPoint y: 375, distance: 242.6
click at [415, 375] on div "​ [Intro 16 Bars with solo] ​ [Verse 1] 8 Hidden behind a wall of lies 6 This i…" at bounding box center [571, 620] width 550 height 1014
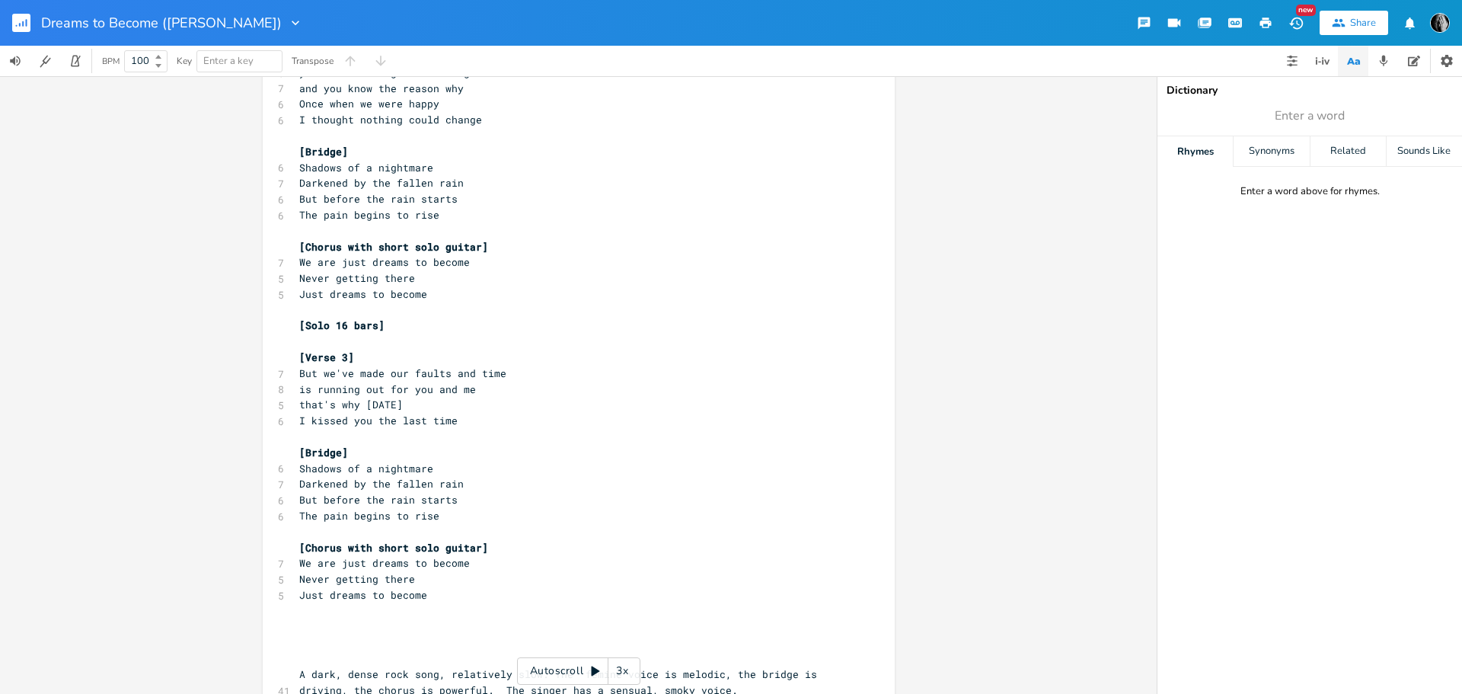
scroll to position [463, 0]
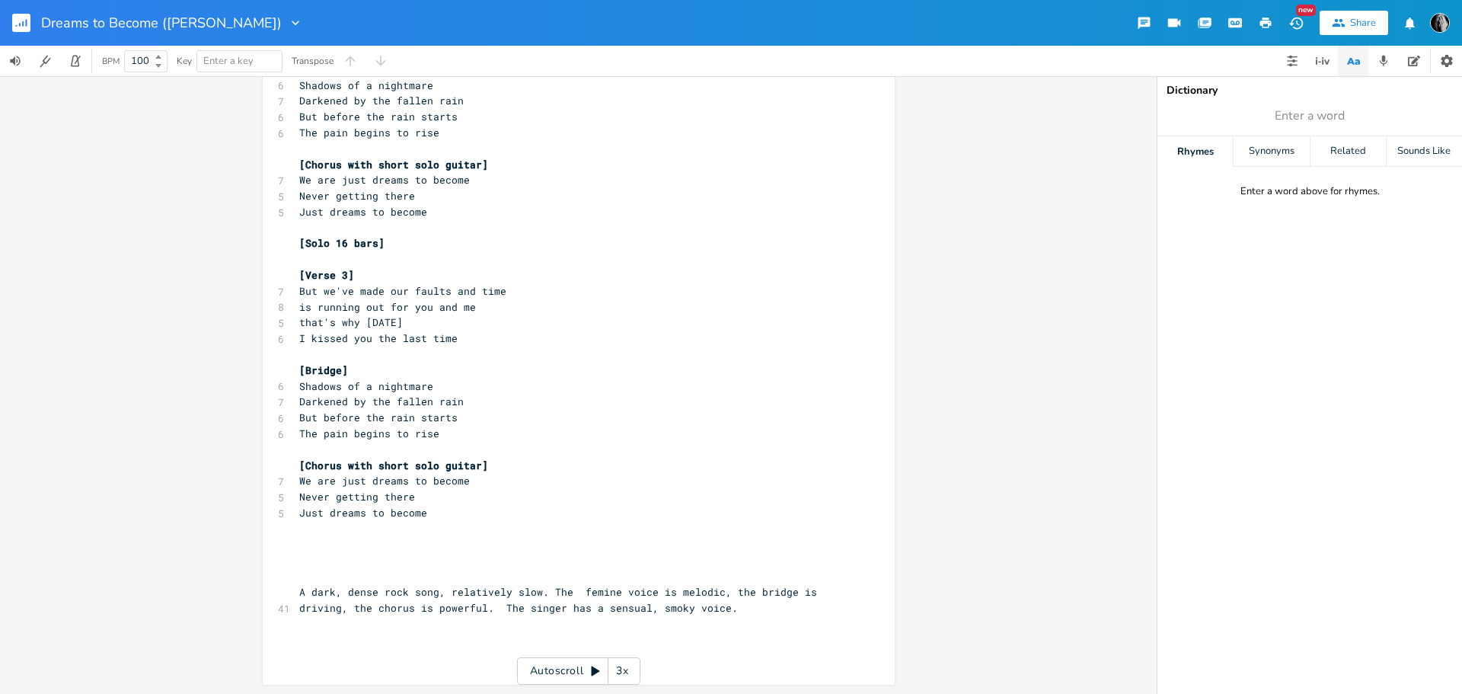
type textarea "[Verse 1] Hidden behind a wall of lies This is more than a dream Shadows expres…"
click at [444, 512] on pre "Just dreams to become" at bounding box center [571, 513] width 550 height 16
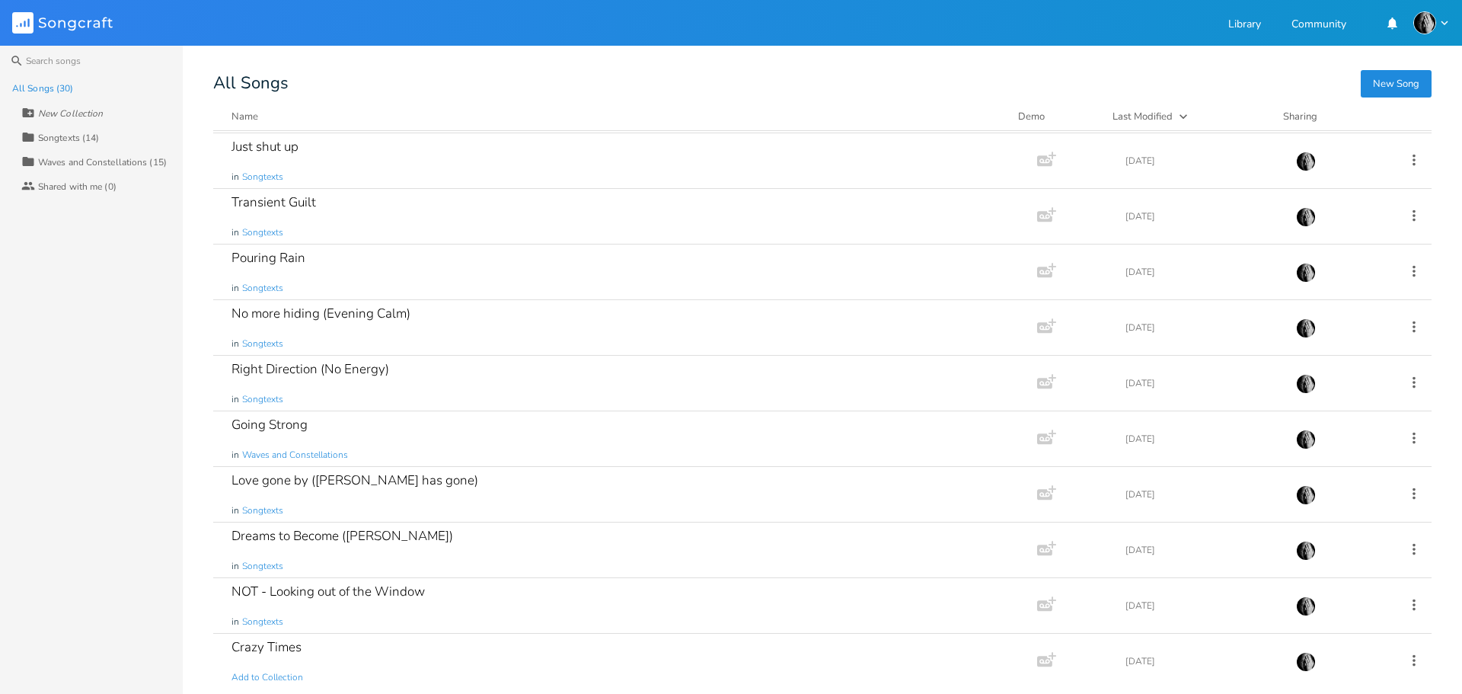
scroll to position [685, 0]
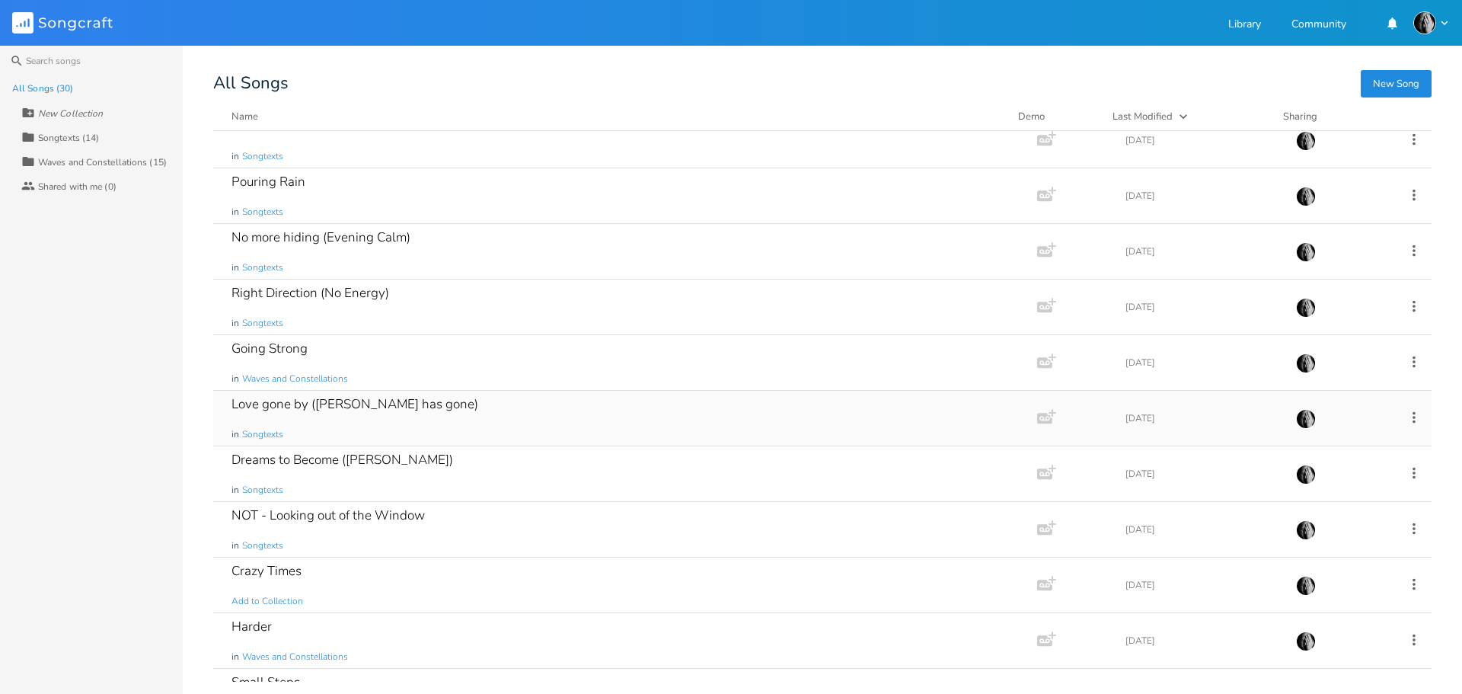
click at [529, 421] on div "Love gone by ([PERSON_NAME] has gone) in Songtexts" at bounding box center [622, 418] width 781 height 55
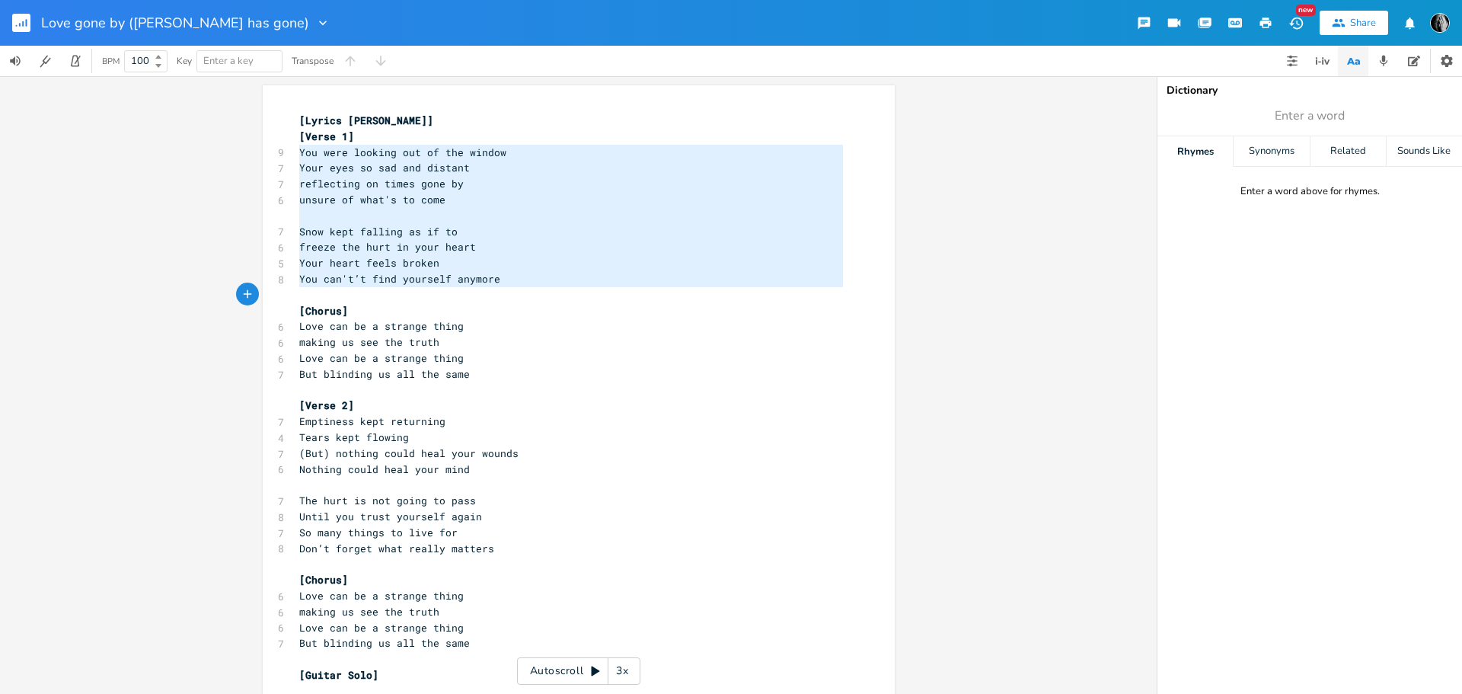
drag, startPoint x: 295, startPoint y: 152, endPoint x: 376, endPoint y: 305, distance: 173.4
click at [376, 302] on div "[Lyrics [PERSON_NAME]] [Verse 1] 9 You were looking out of the window 7 Your ey…" at bounding box center [571, 707] width 550 height 1188
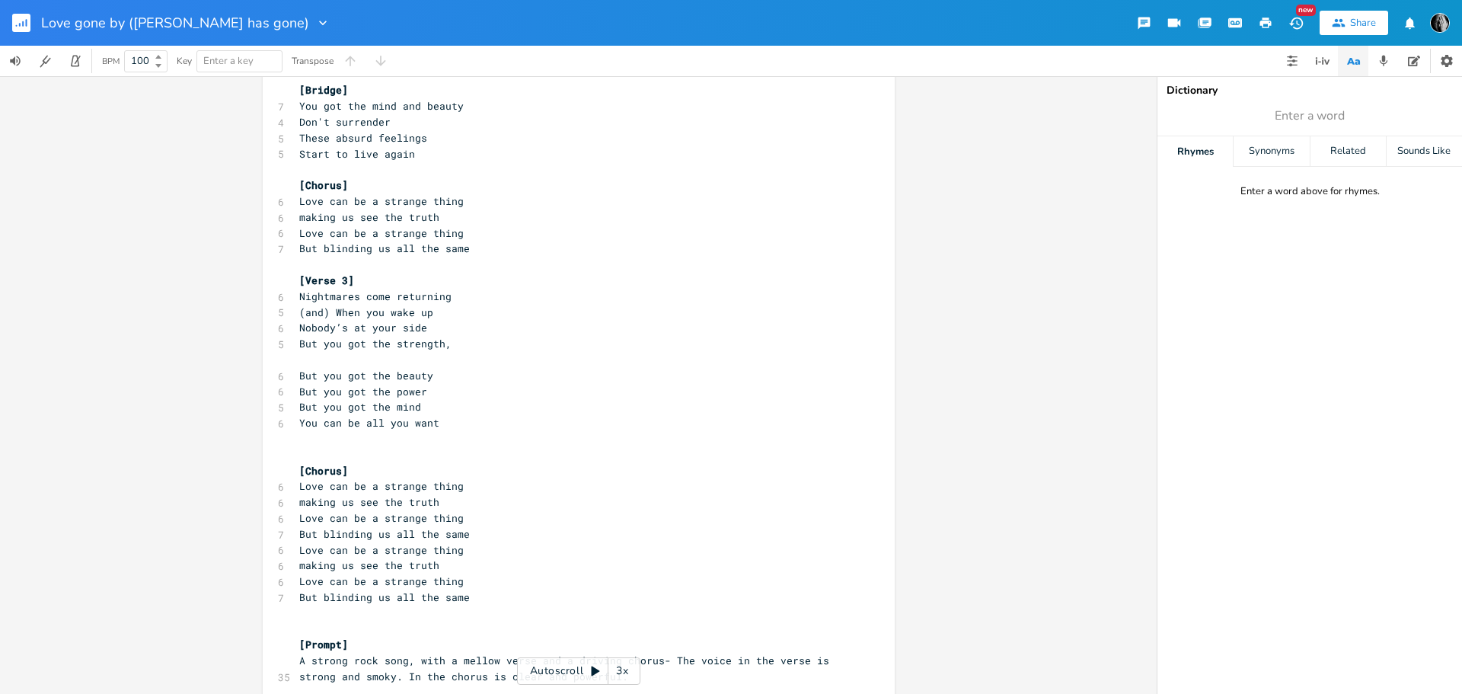
scroll to position [637, 0]
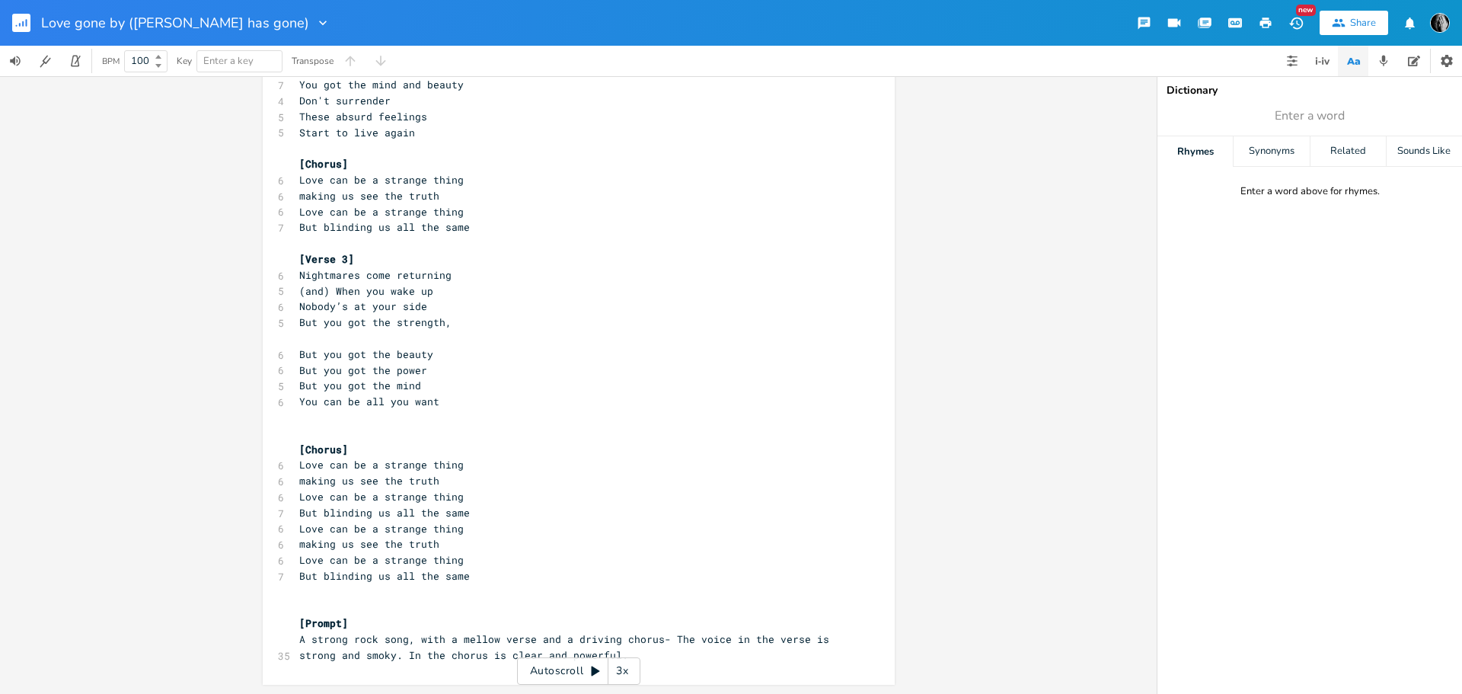
type textarea "Lor ipsu dolorsi ame co adi elitse Doei temp in utl etd magnaal enimadmini ve q…"
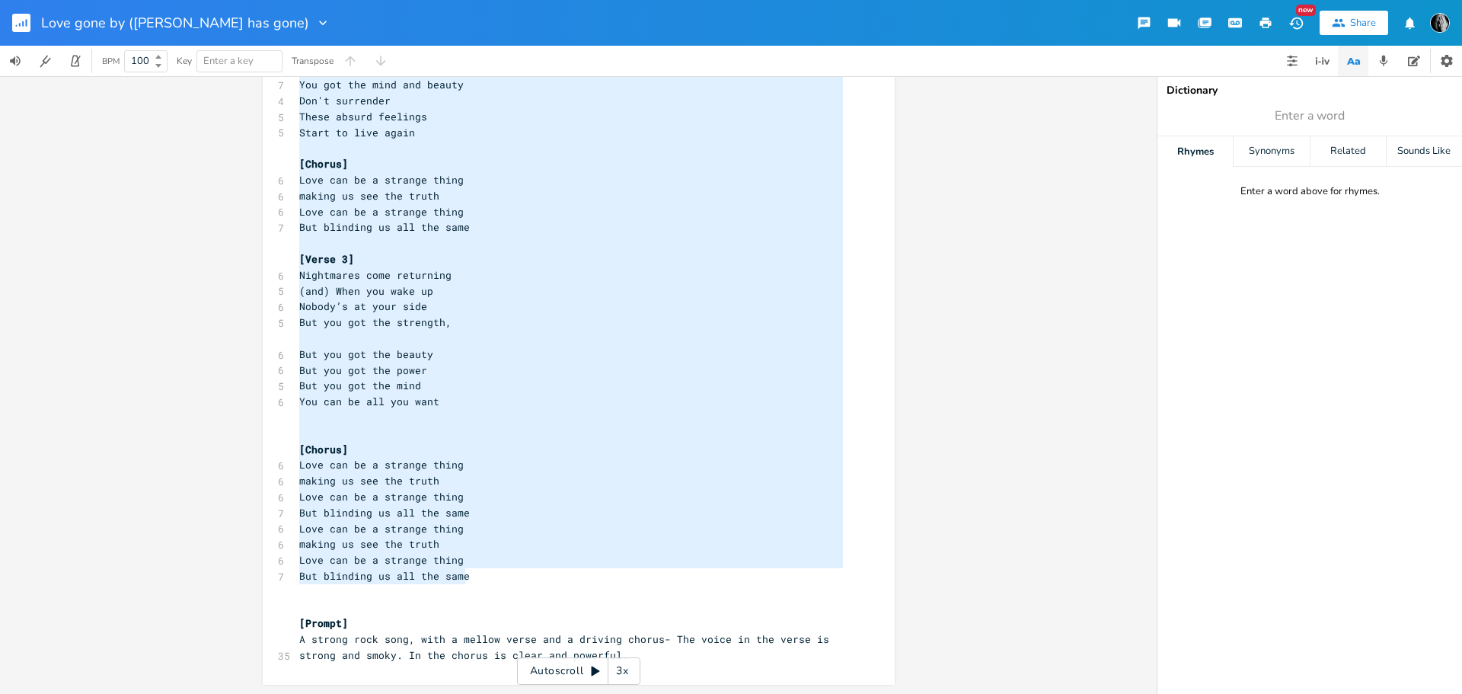
click at [469, 576] on pre "But blinding us all the same" at bounding box center [571, 576] width 550 height 16
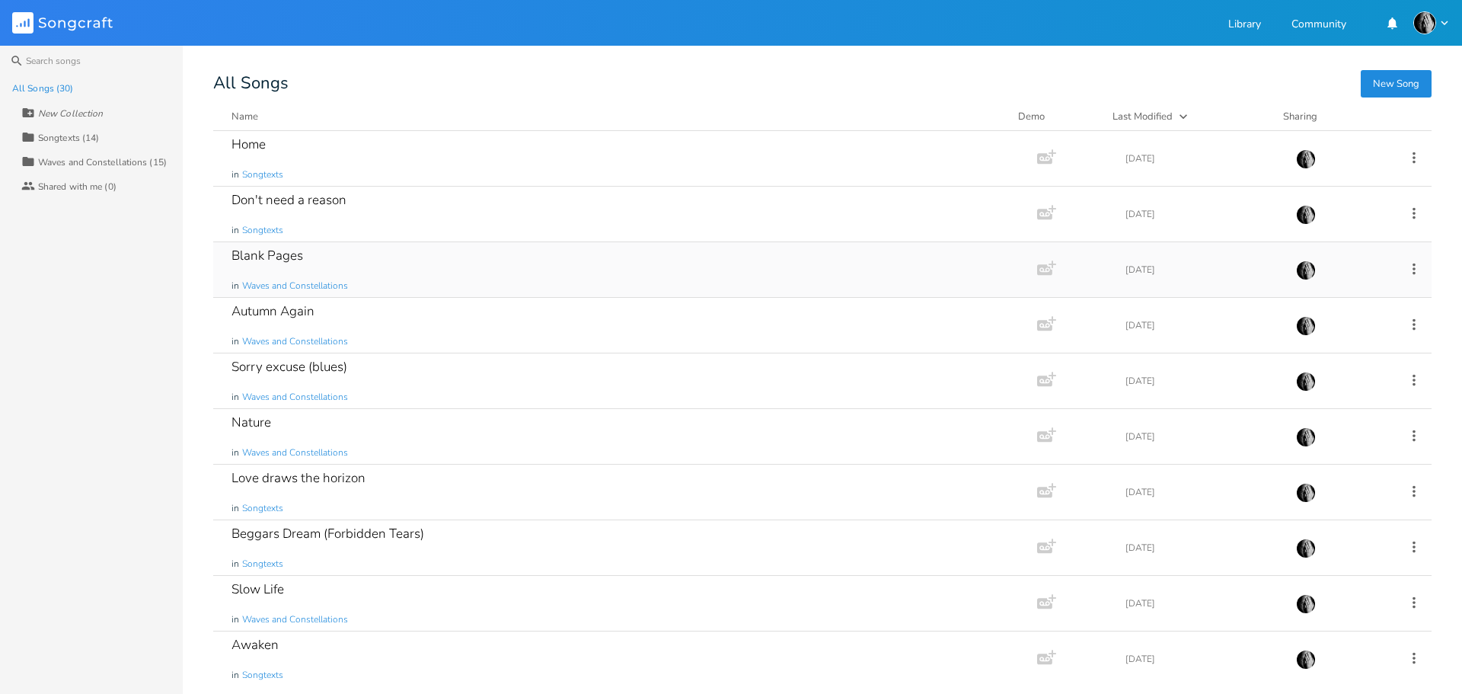
click at [473, 276] on div "Blank Pages in Waves and Constellations" at bounding box center [622, 269] width 781 height 55
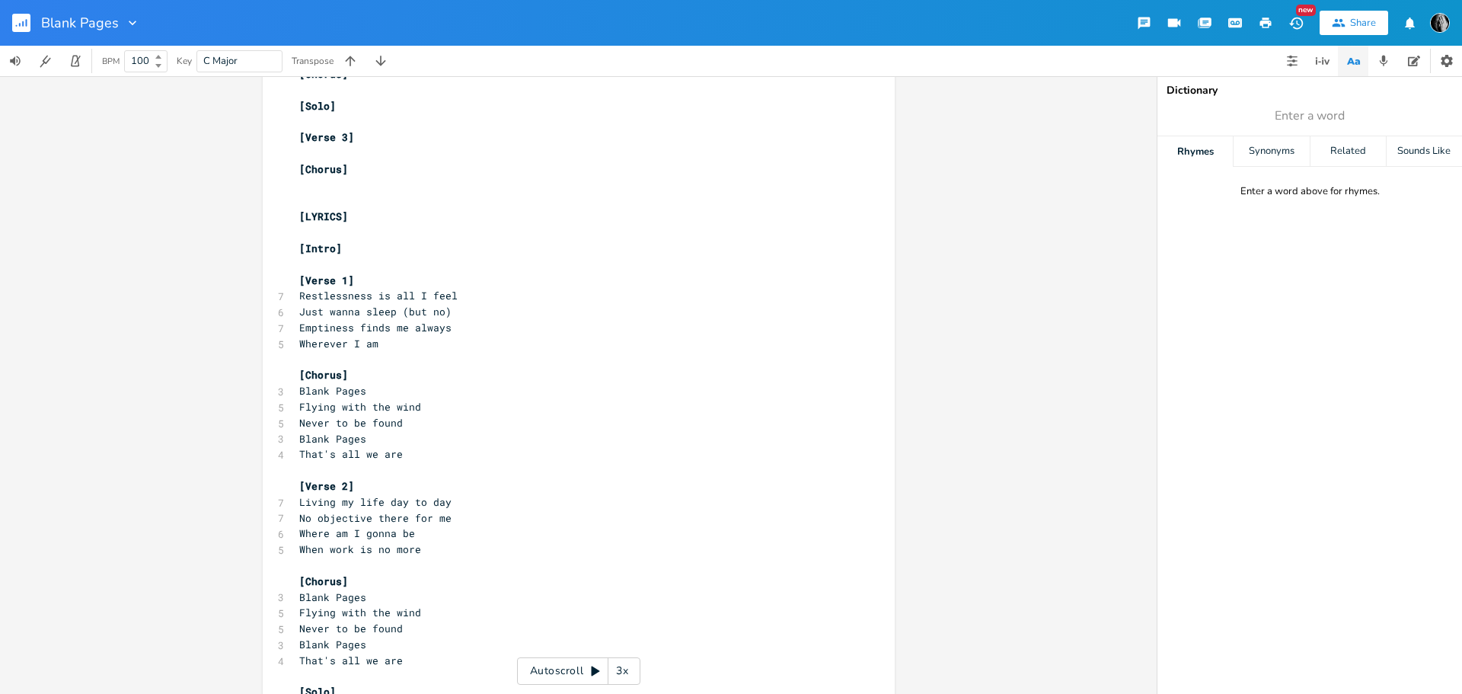
scroll to position [1066, 0]
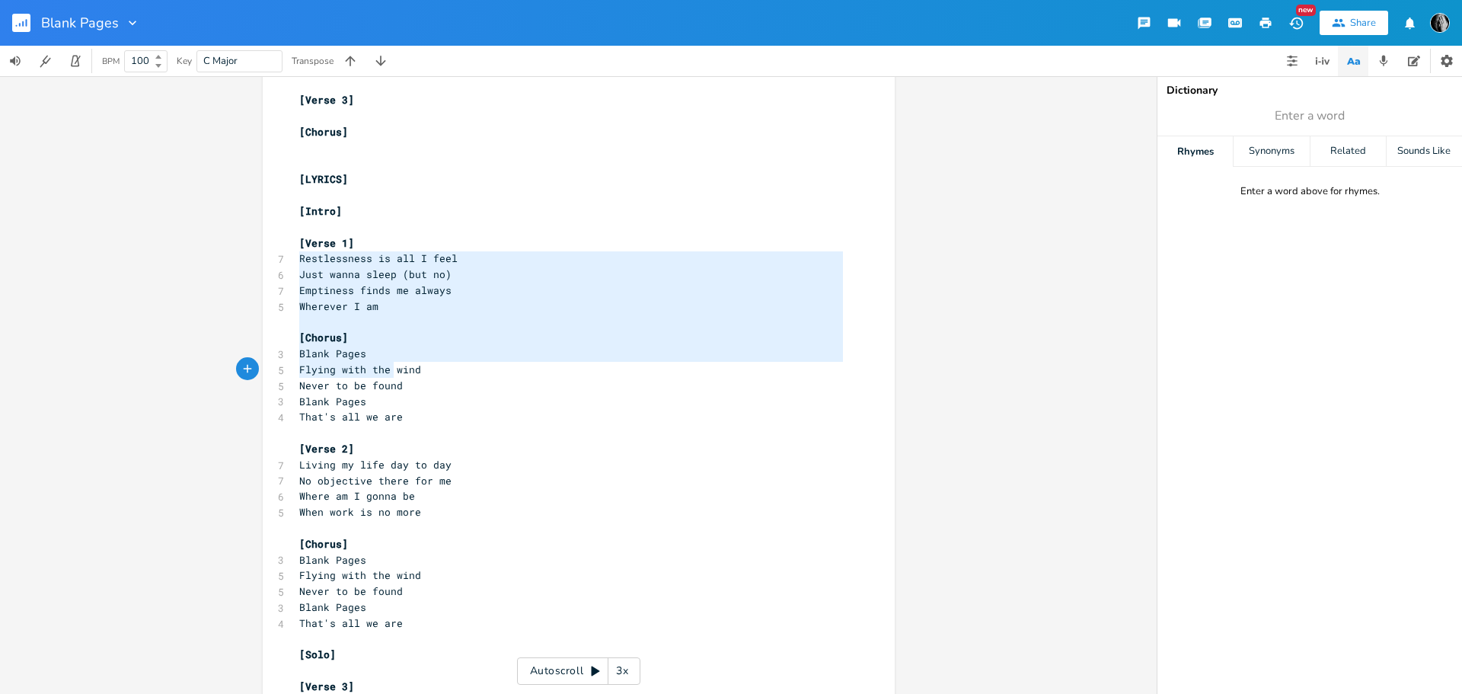
drag, startPoint x: 295, startPoint y: 256, endPoint x: 388, endPoint y: 368, distance: 145.5
click at [388, 368] on div "[Structure] ​ [4 bars] intro instrumental [4 bars] verse 1 [4 bars] chorus [4 b…" at bounding box center [571, 100] width 550 height 2107
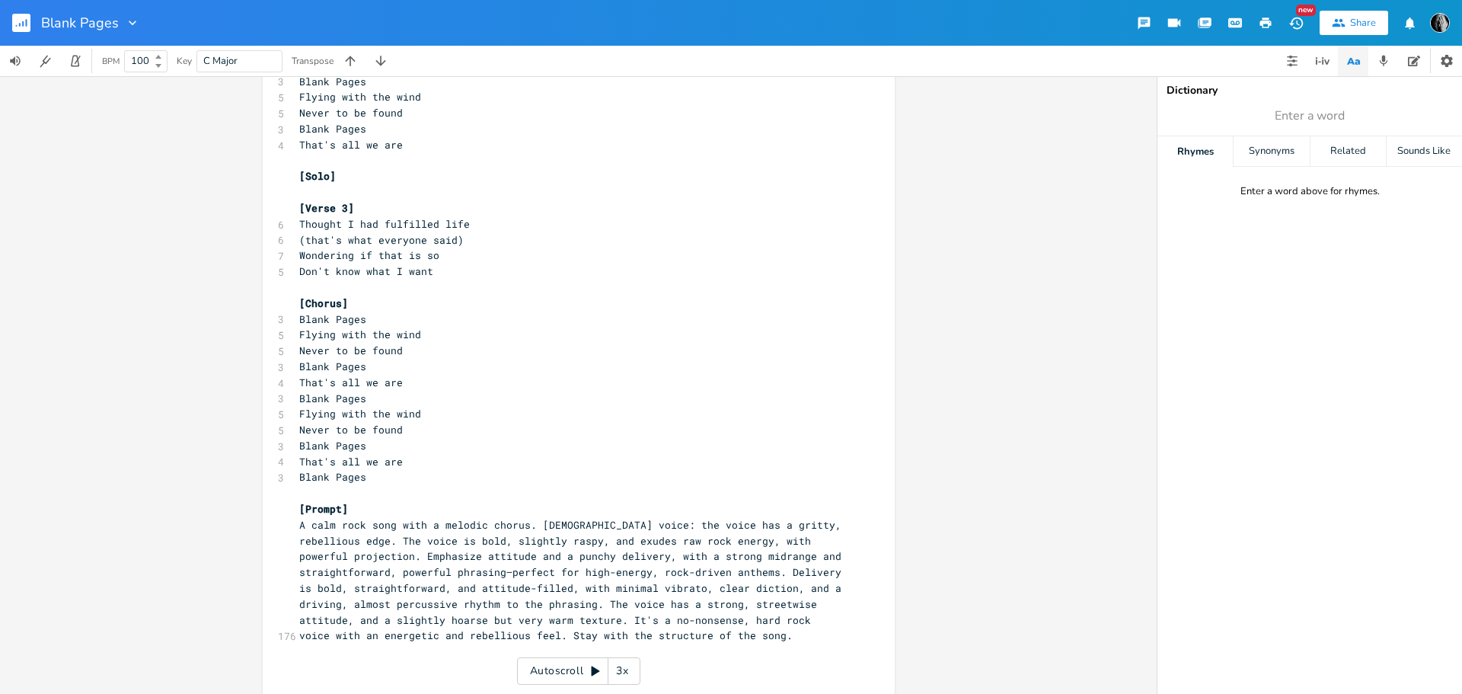
scroll to position [1557, 0]
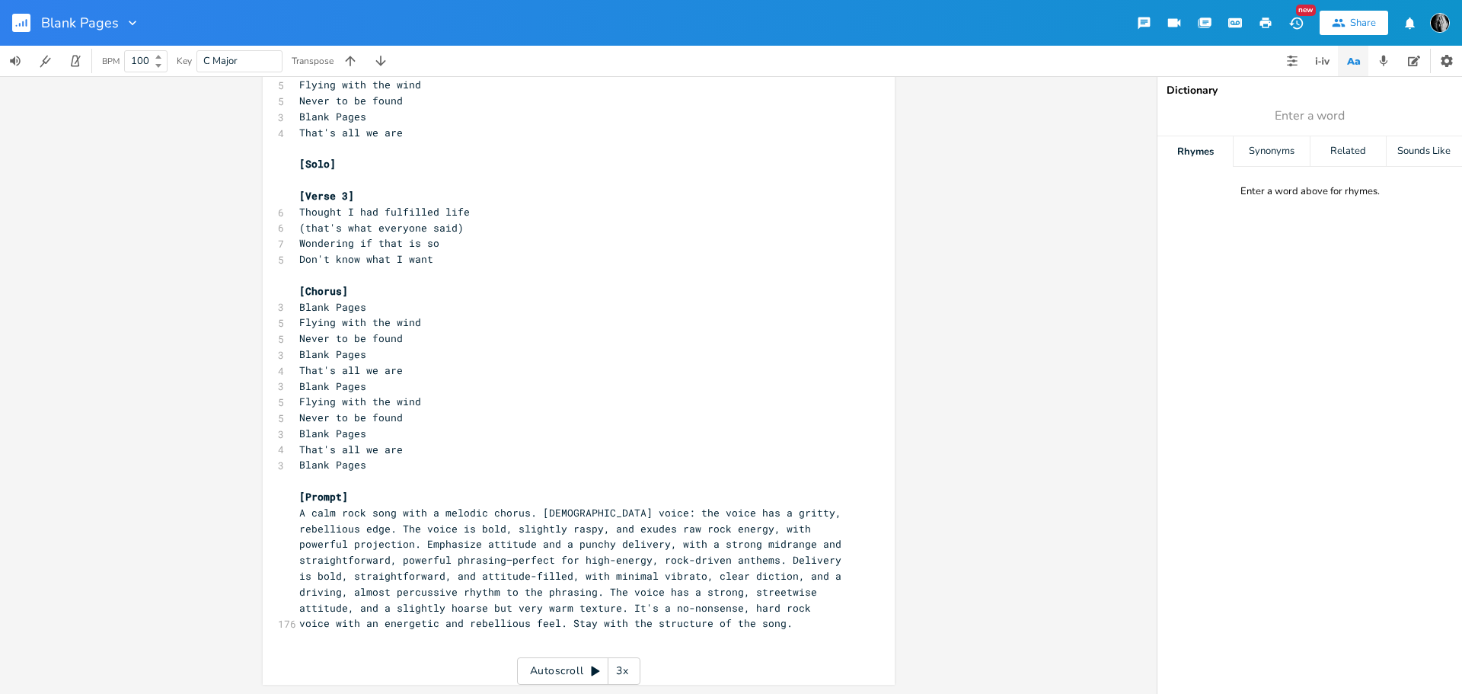
type textarea "Restlessness is all I feel Just wanna sleep (but no) Emptiness finds me always …"
click at [382, 465] on pre "Blank Pages" at bounding box center [571, 465] width 550 height 16
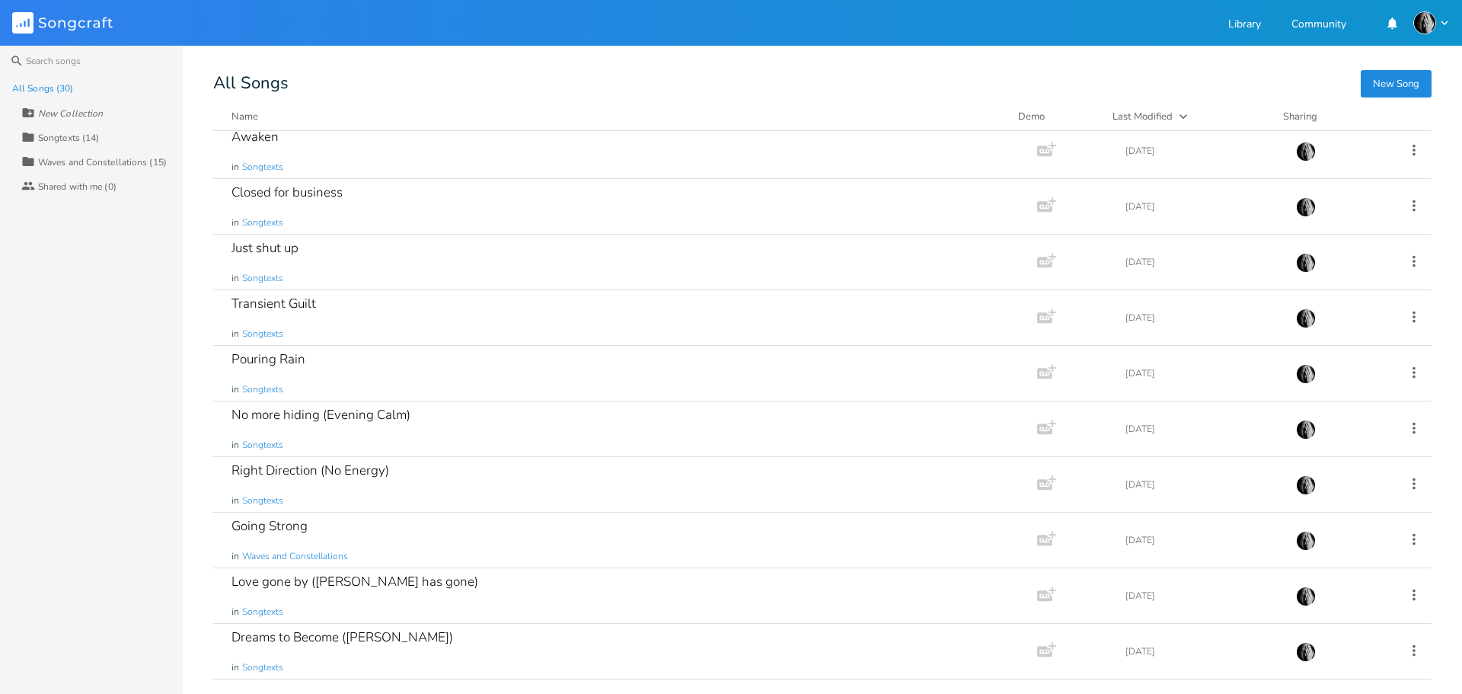
scroll to position [432, 0]
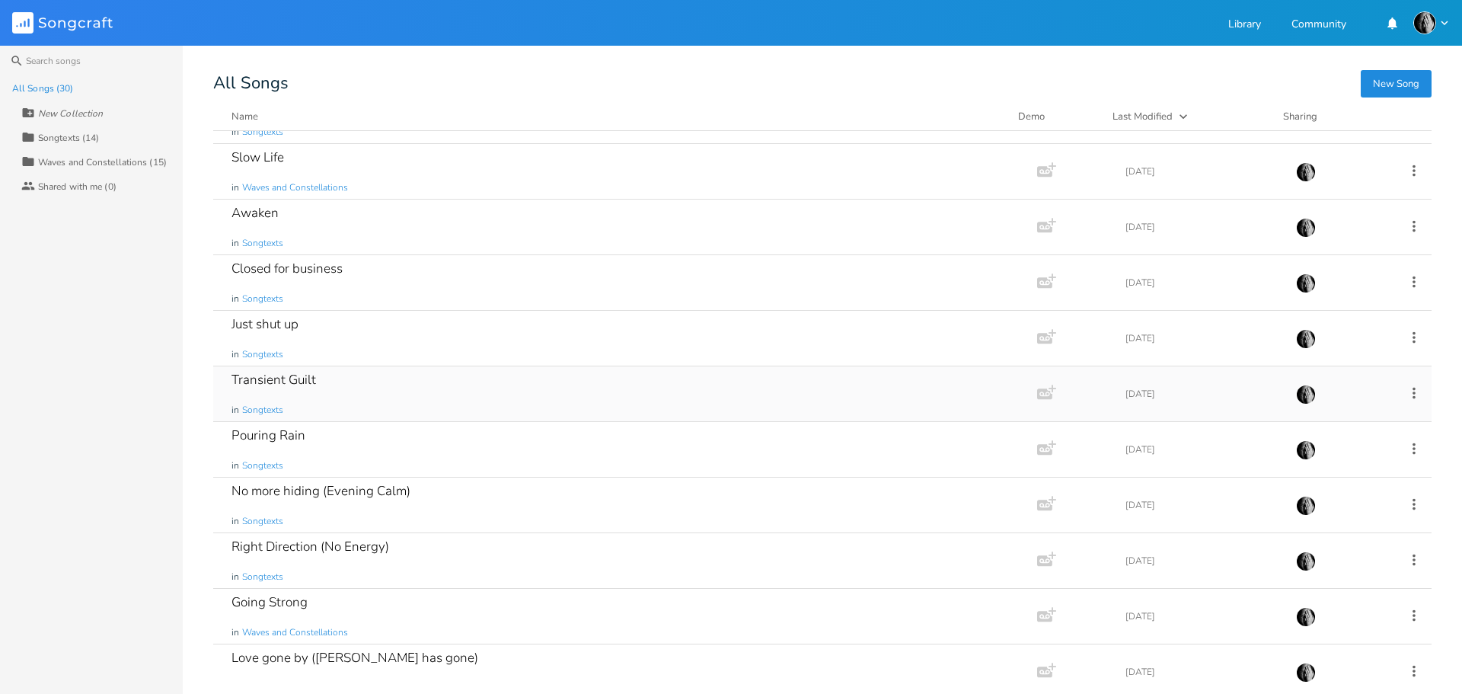
click at [563, 401] on div "Transient Guilt in Songtexts" at bounding box center [622, 393] width 781 height 55
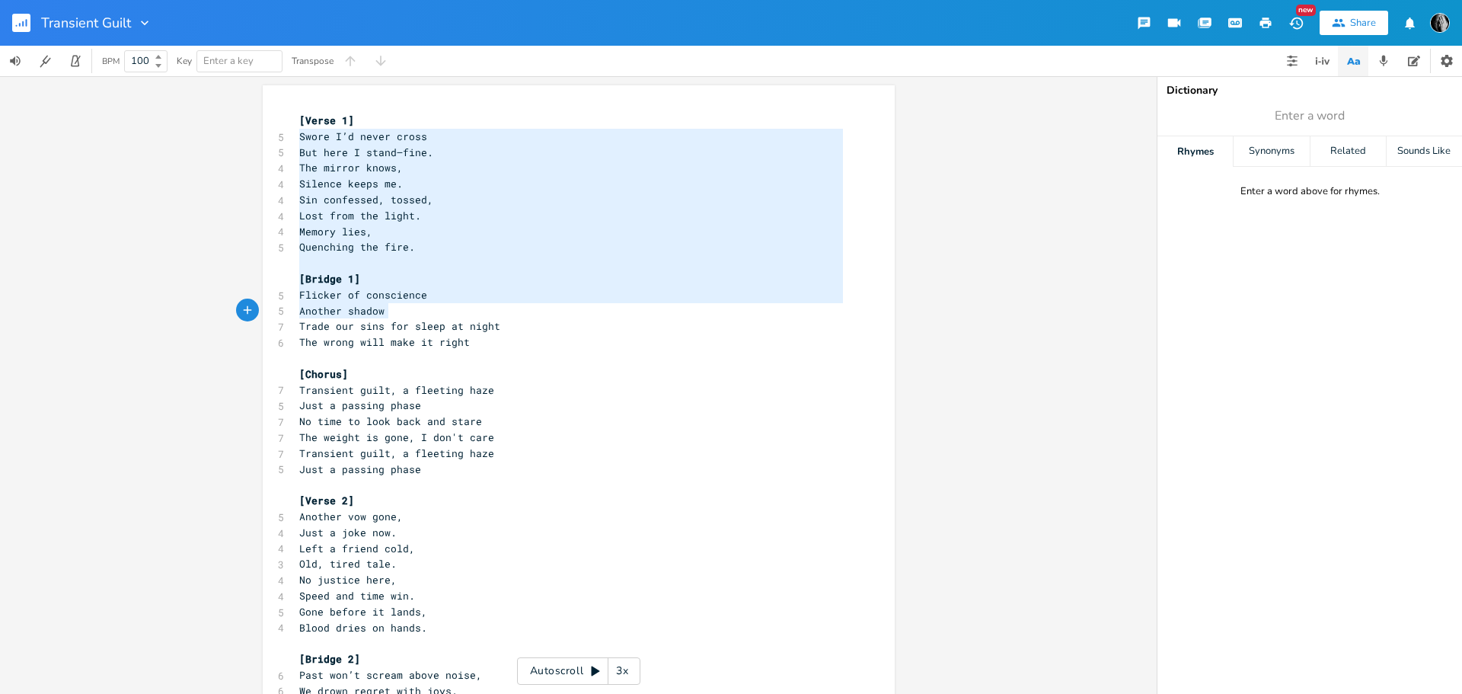
drag, startPoint x: 297, startPoint y: 136, endPoint x: 407, endPoint y: 324, distance: 218.4
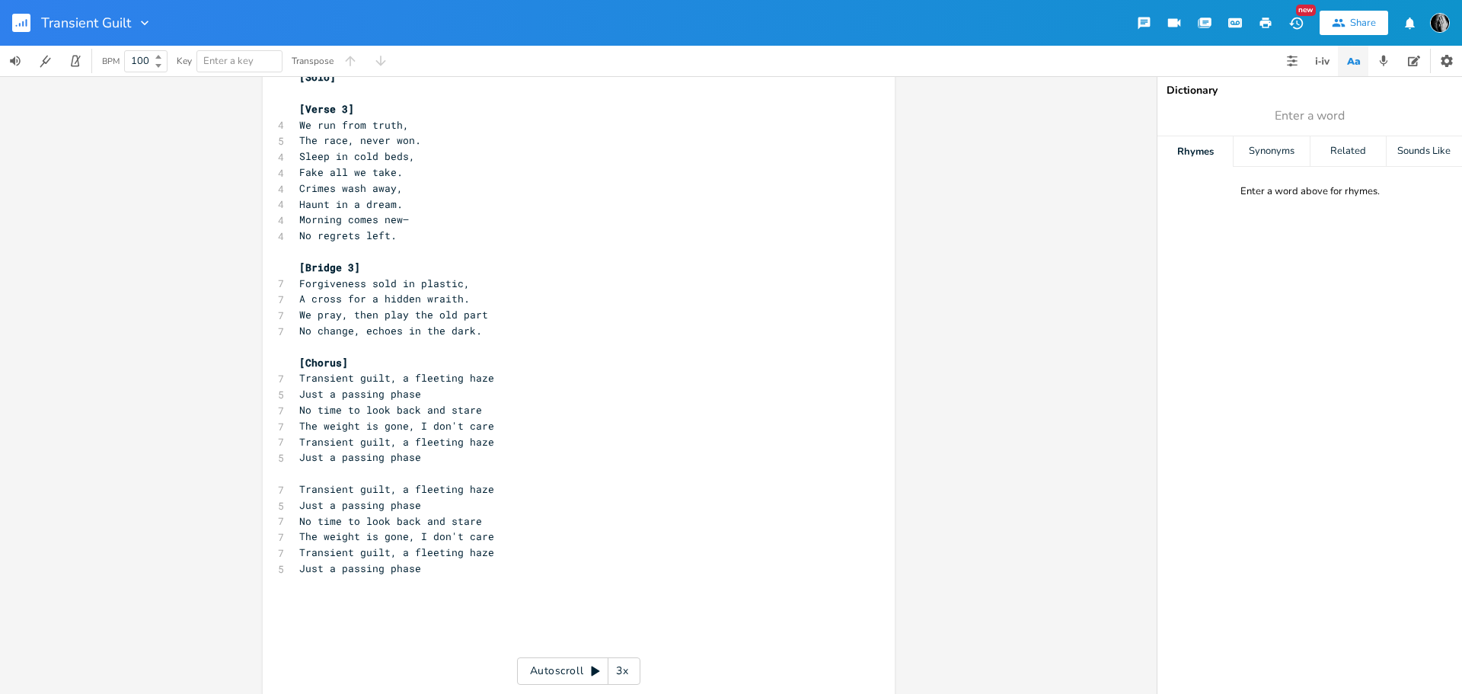
scroll to position [843, 0]
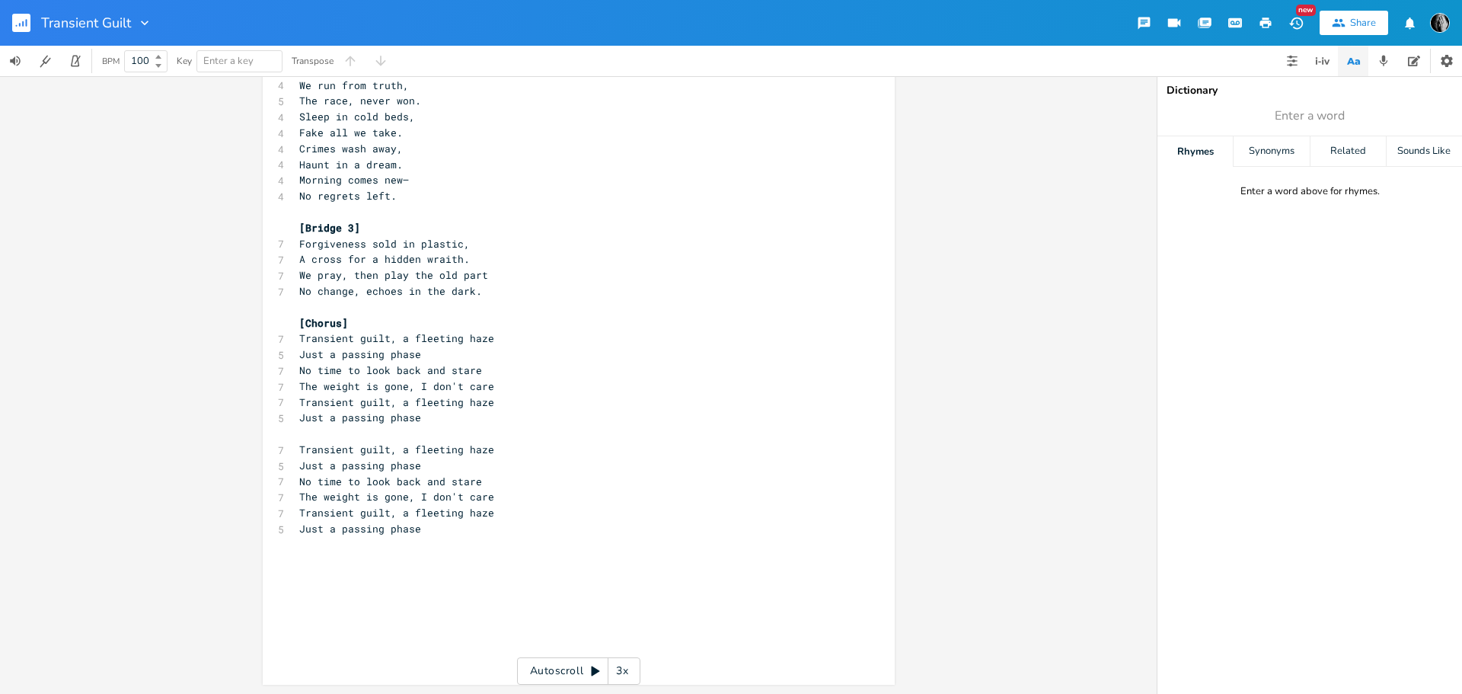
type textarea "Lorem I’d sitam conse Adi elit S doeiu—temp. Inc utlabo etdol, Magnaal enima mi…"
click at [427, 528] on pre "Just a passing phase" at bounding box center [571, 529] width 550 height 16
